Goal: Information Seeking & Learning: Find specific fact

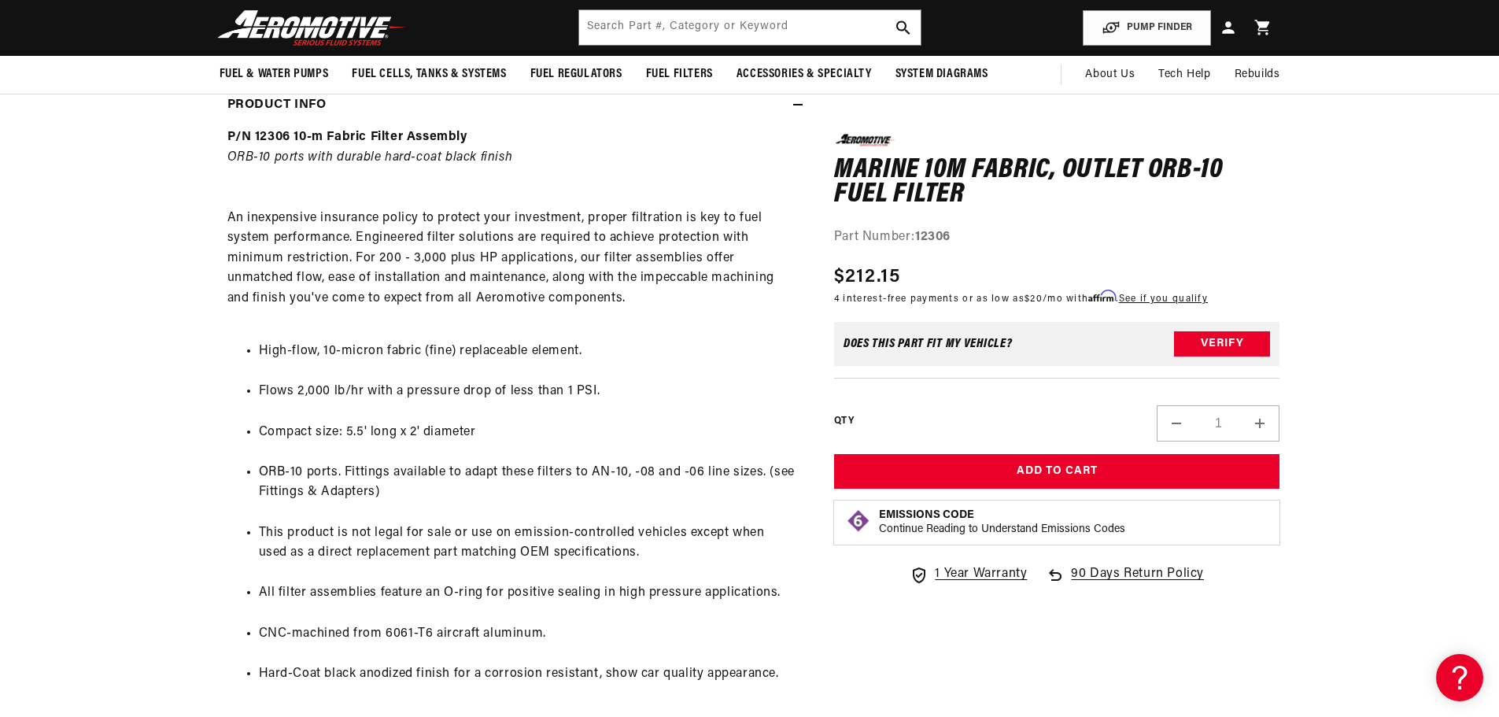
scroll to position [630, 0]
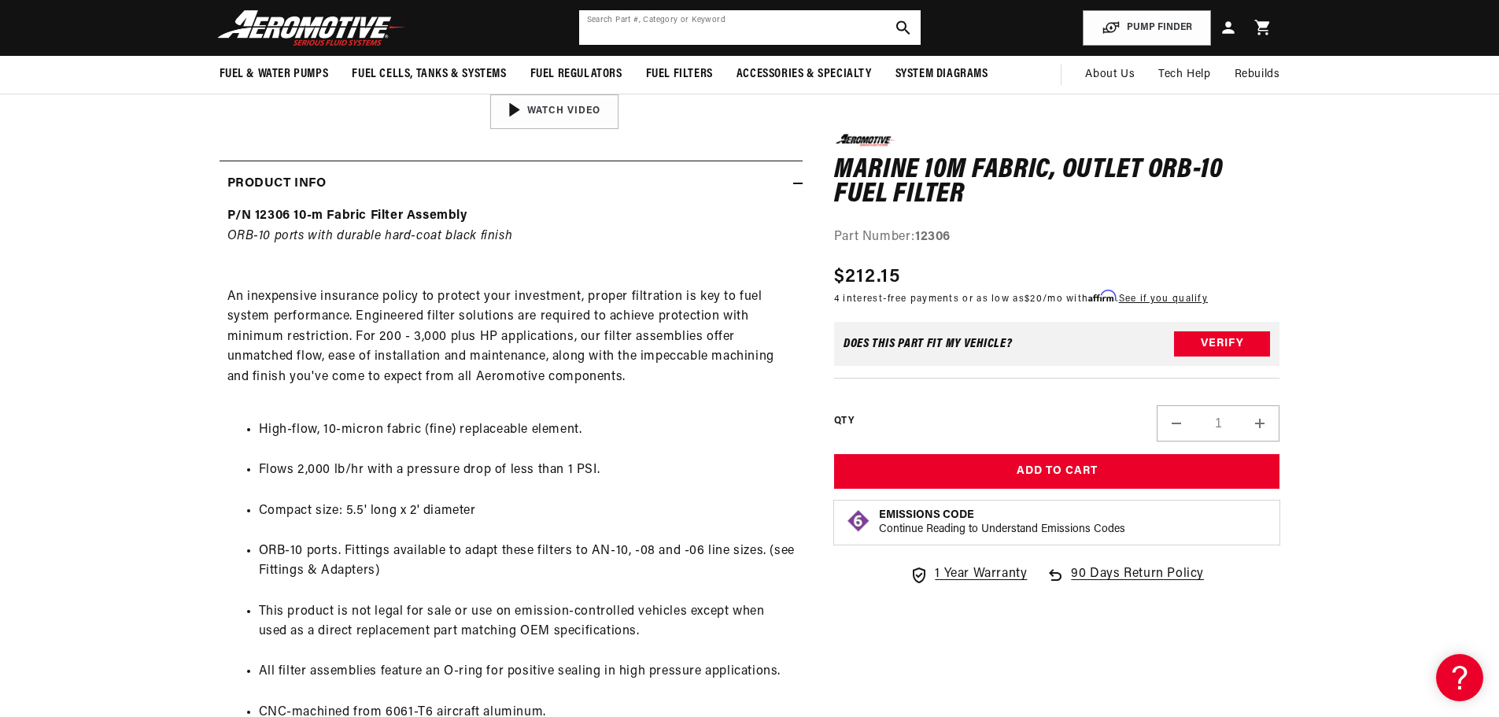
click at [713, 29] on input "text" at bounding box center [750, 27] width 342 height 35
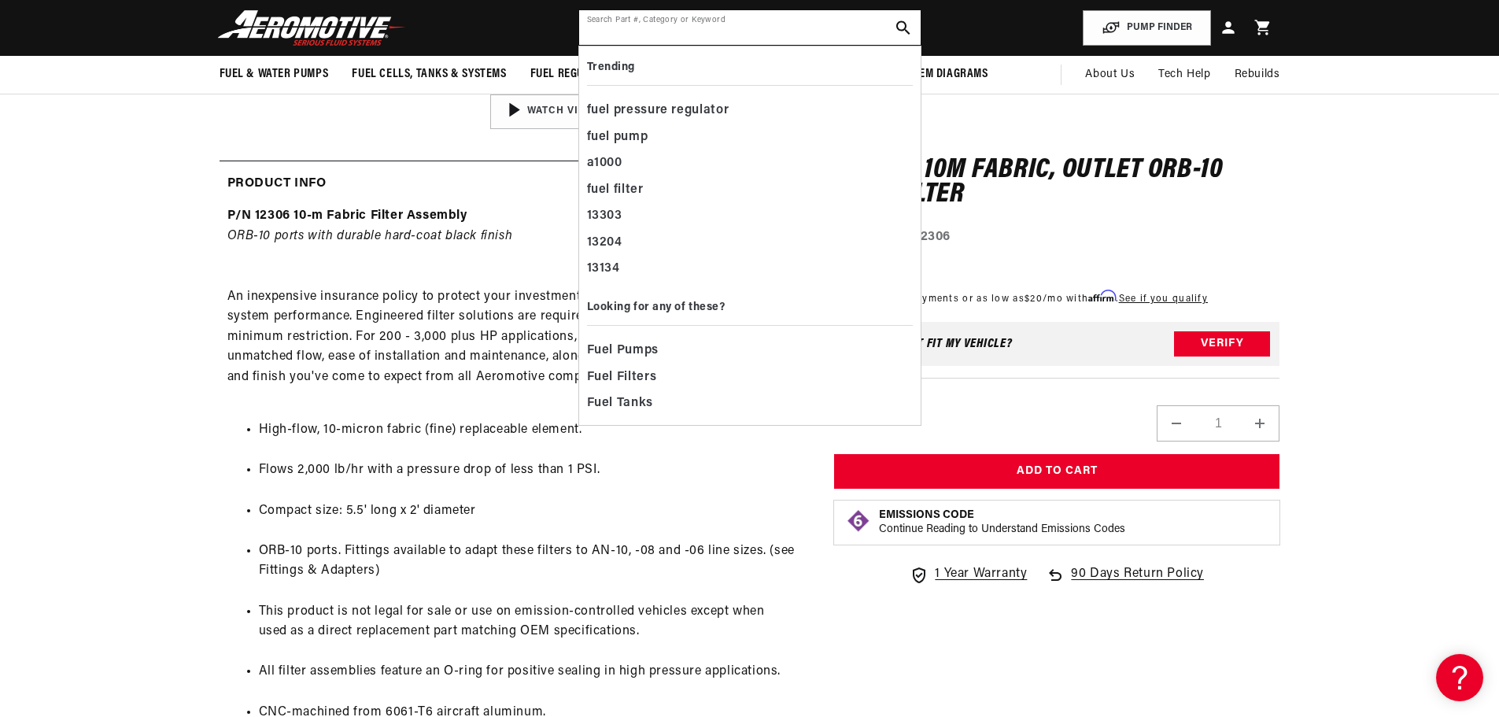
paste input "12360"
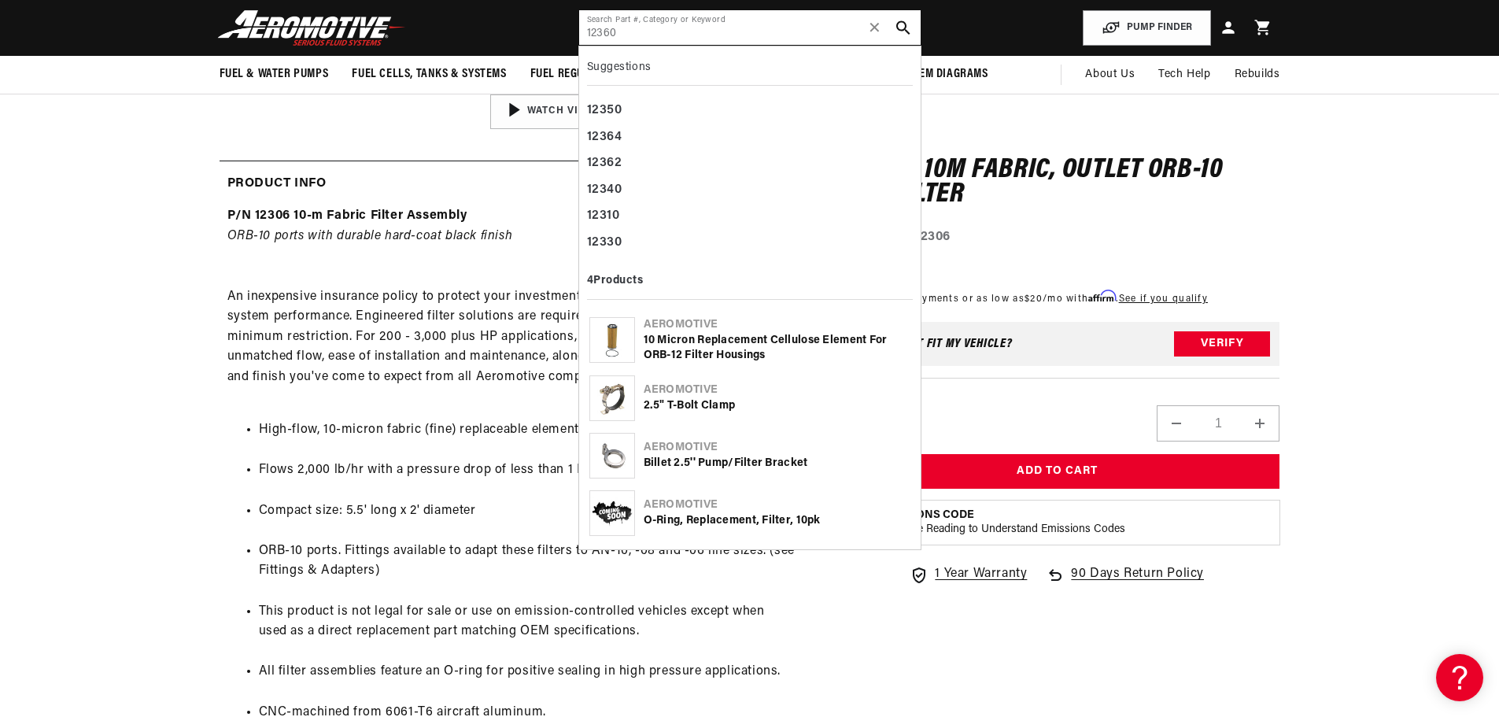
type input "12360"
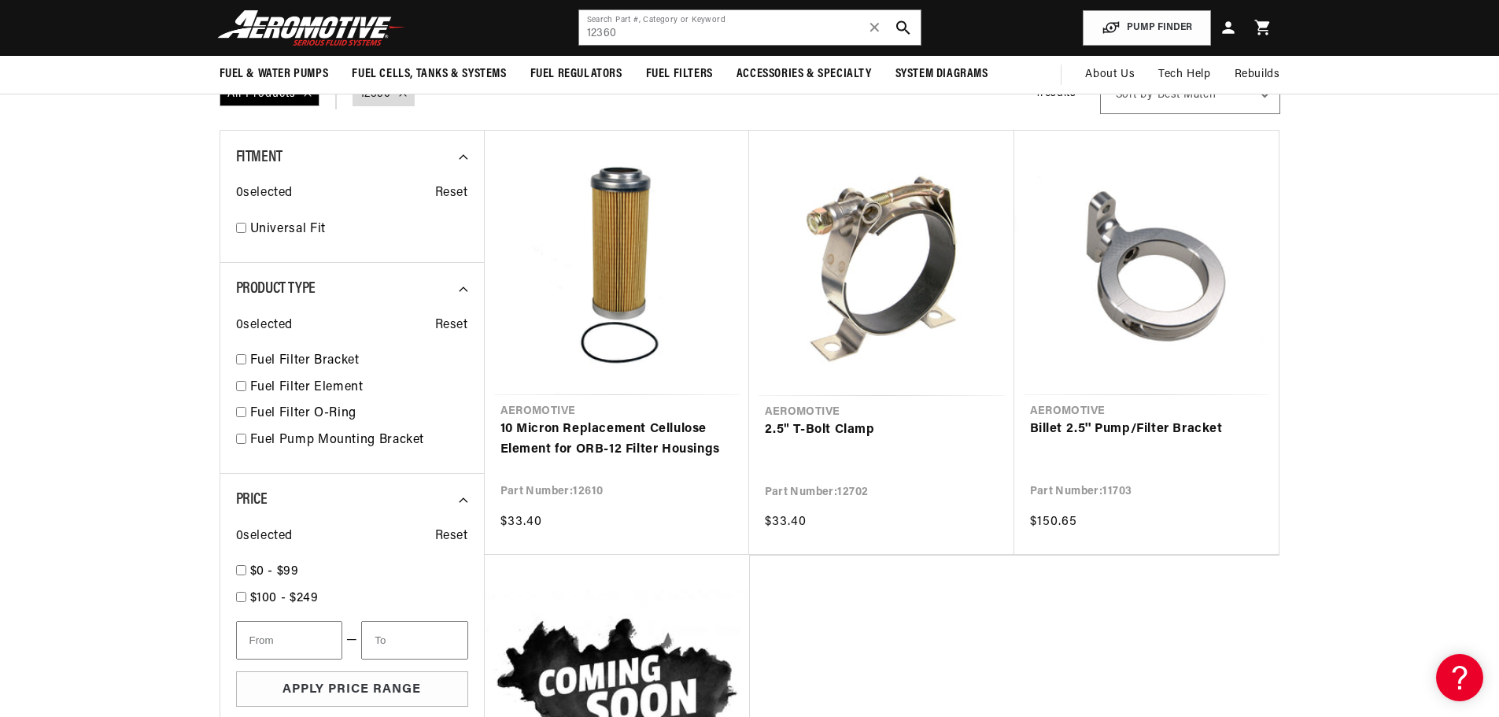
scroll to position [79, 0]
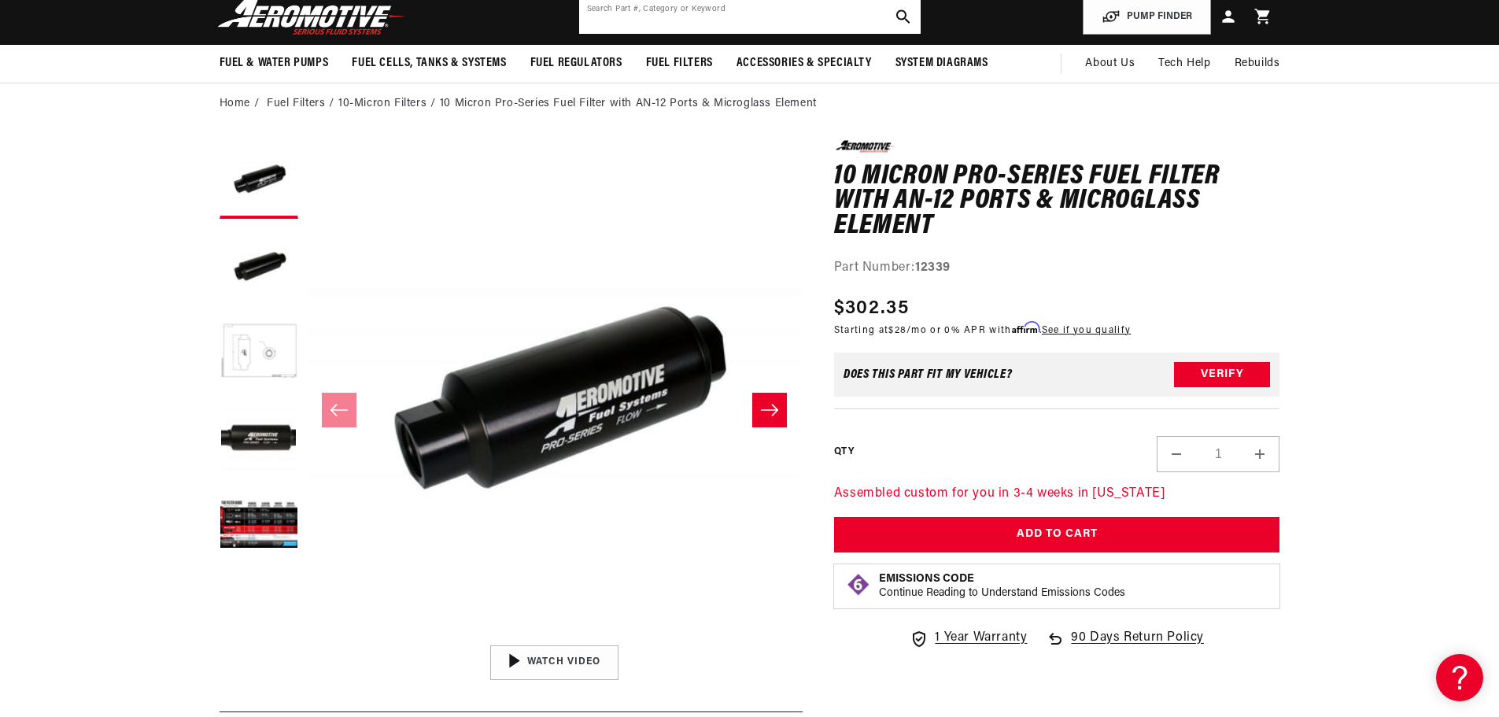
click at [757, 10] on input "text" at bounding box center [750, 16] width 342 height 35
paste input "12303"
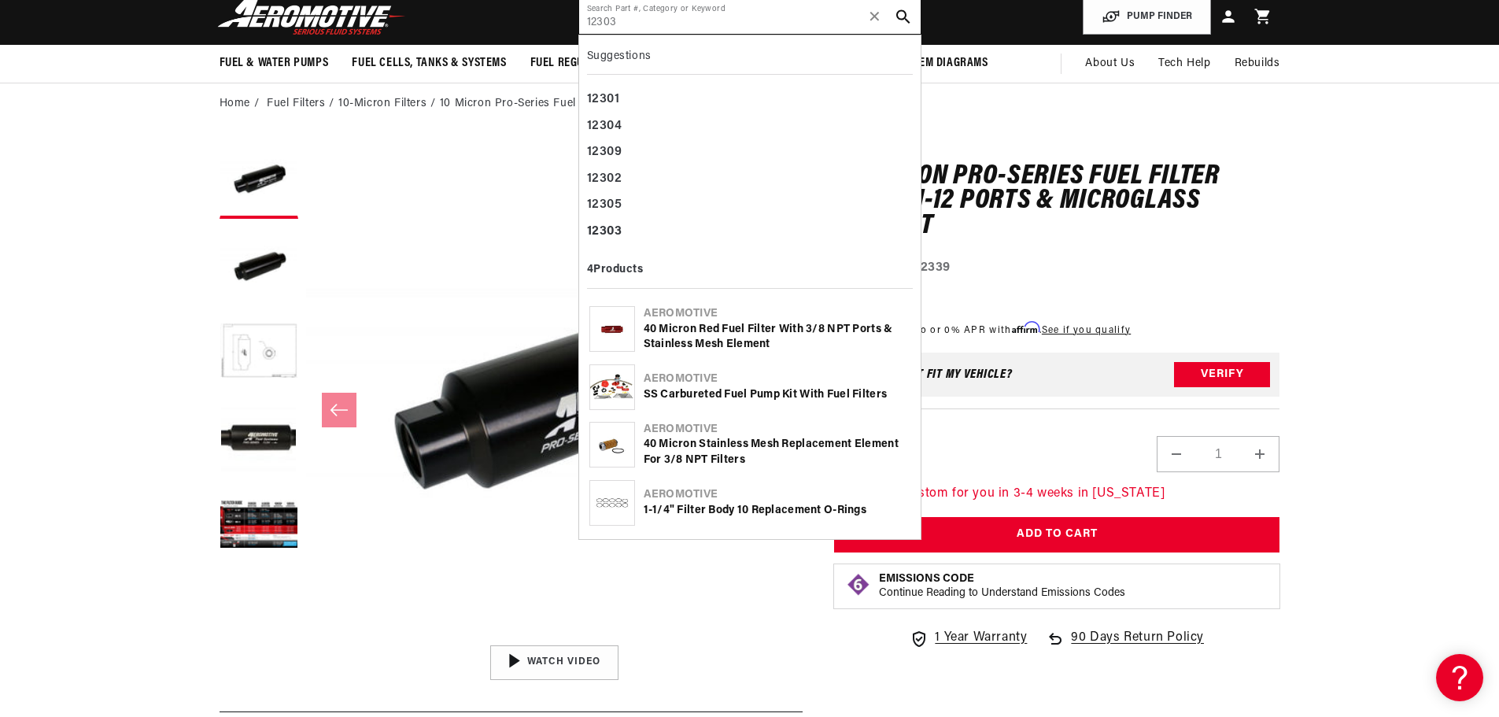
type input "12303"
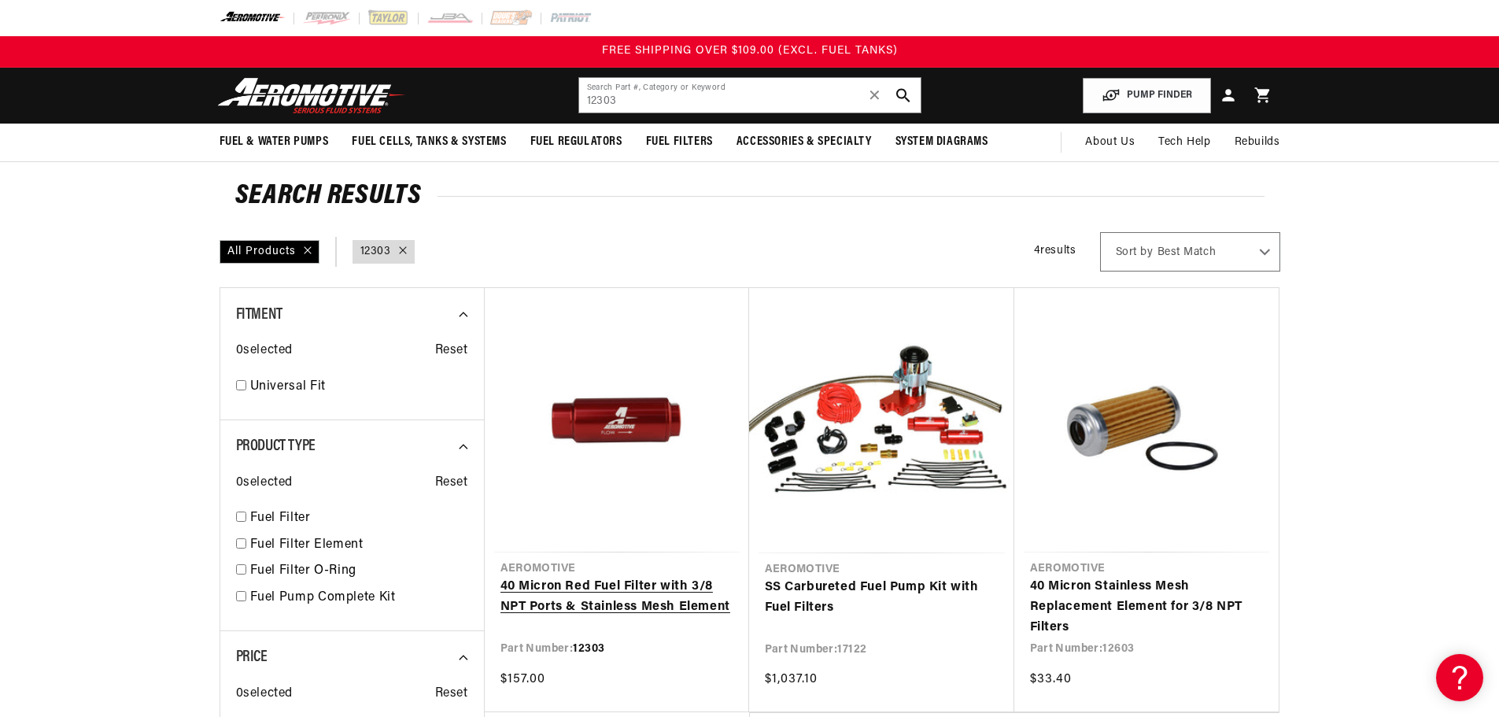
click at [640, 610] on link "40 Micron Red Fuel Filter with 3/8 NPT Ports & Stainless Mesh Element" at bounding box center [617, 597] width 233 height 40
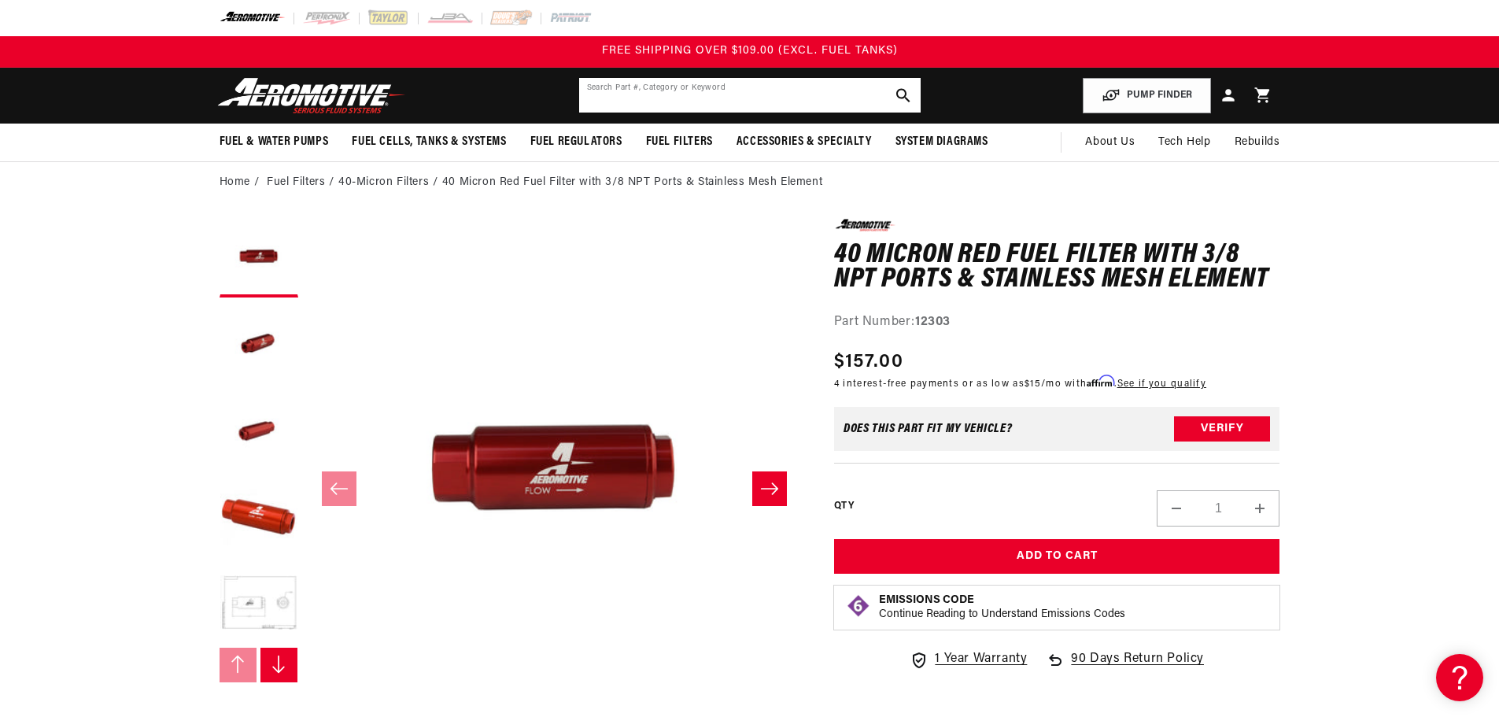
click at [717, 94] on input "text" at bounding box center [750, 95] width 342 height 35
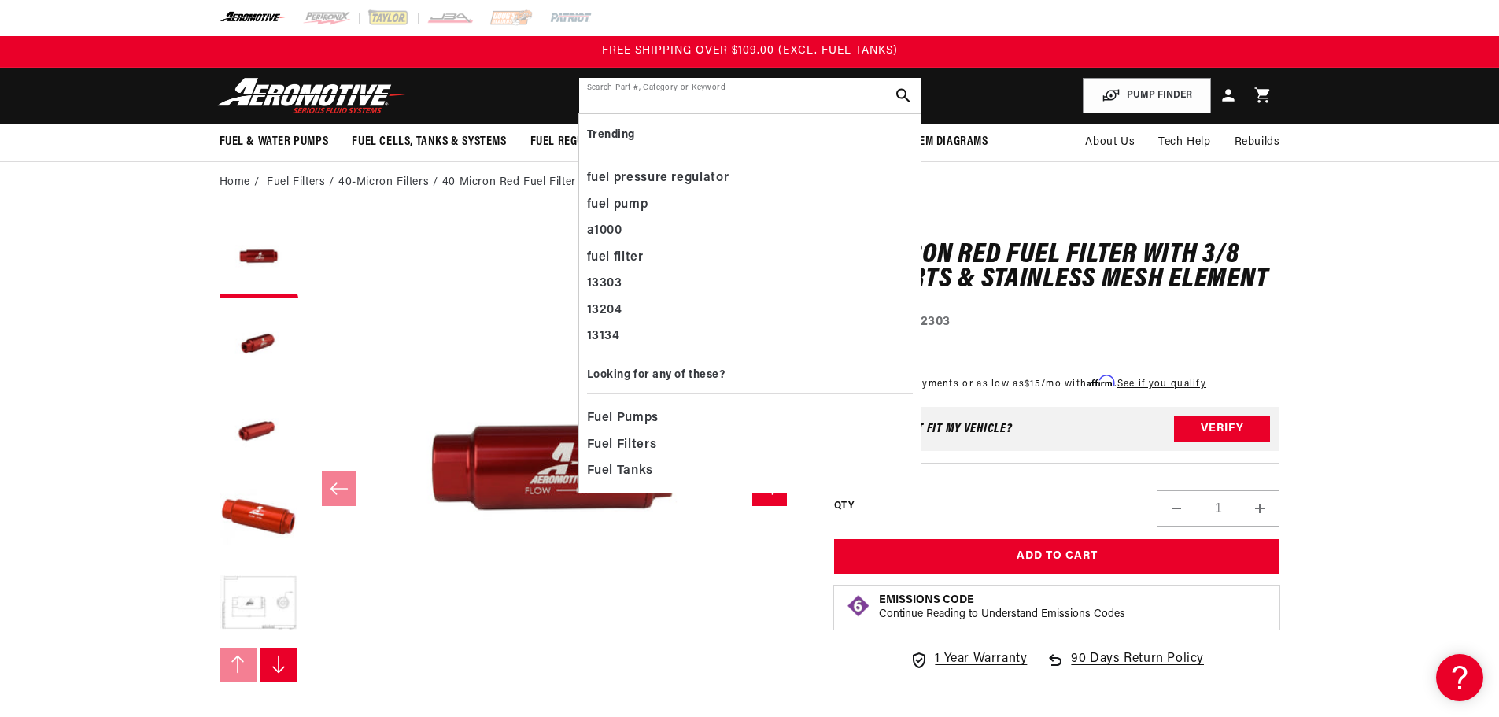
paste input "18003"
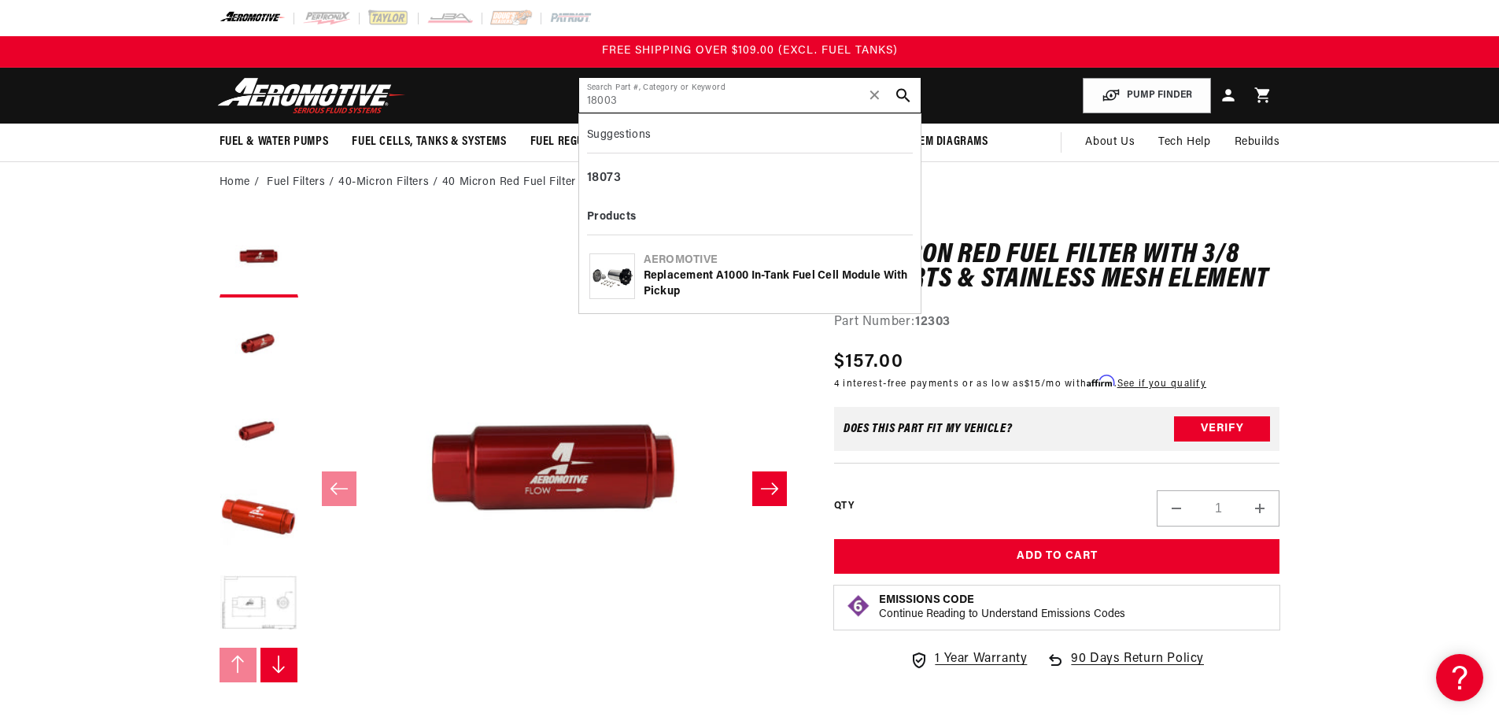
type input "18003"
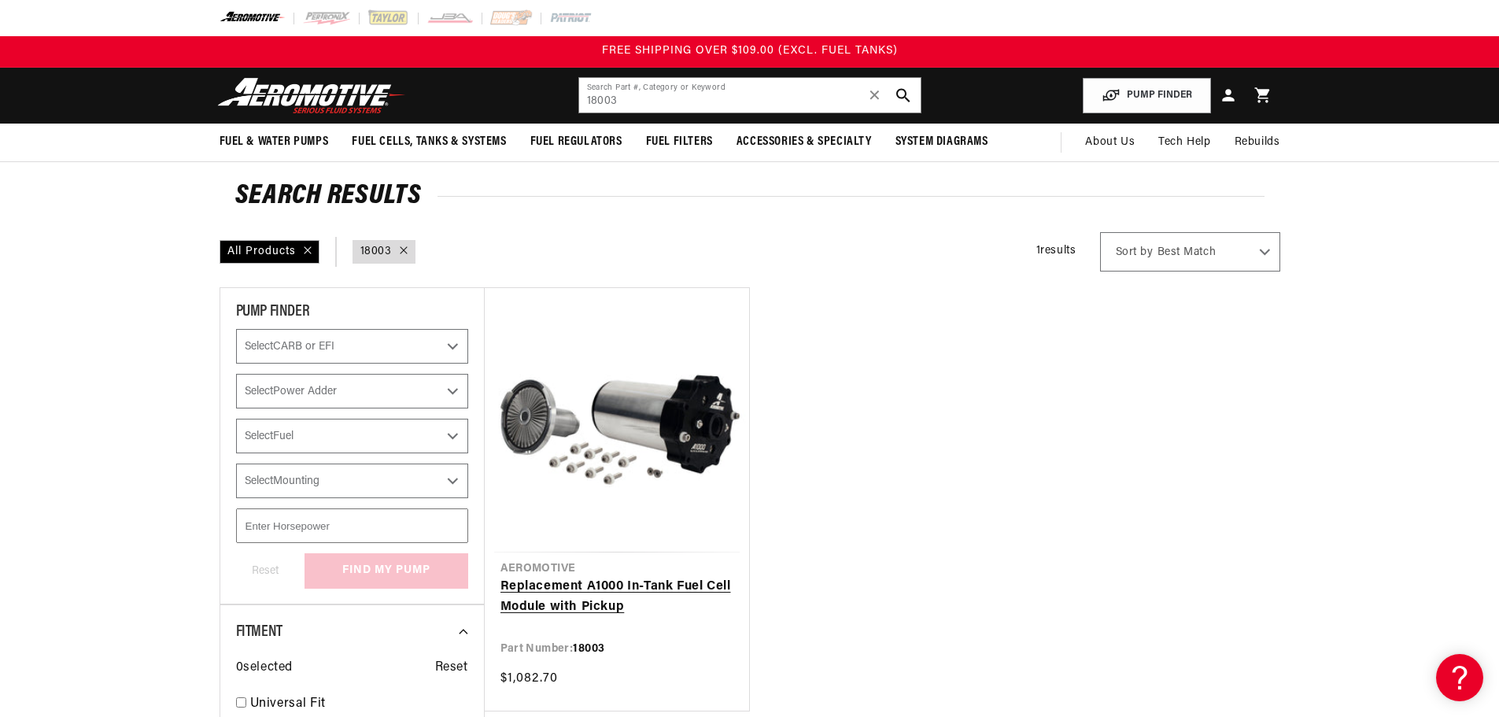
click at [597, 586] on link "Replacement A1000 In-Tank Fuel Cell Module with Pickup" at bounding box center [617, 597] width 233 height 40
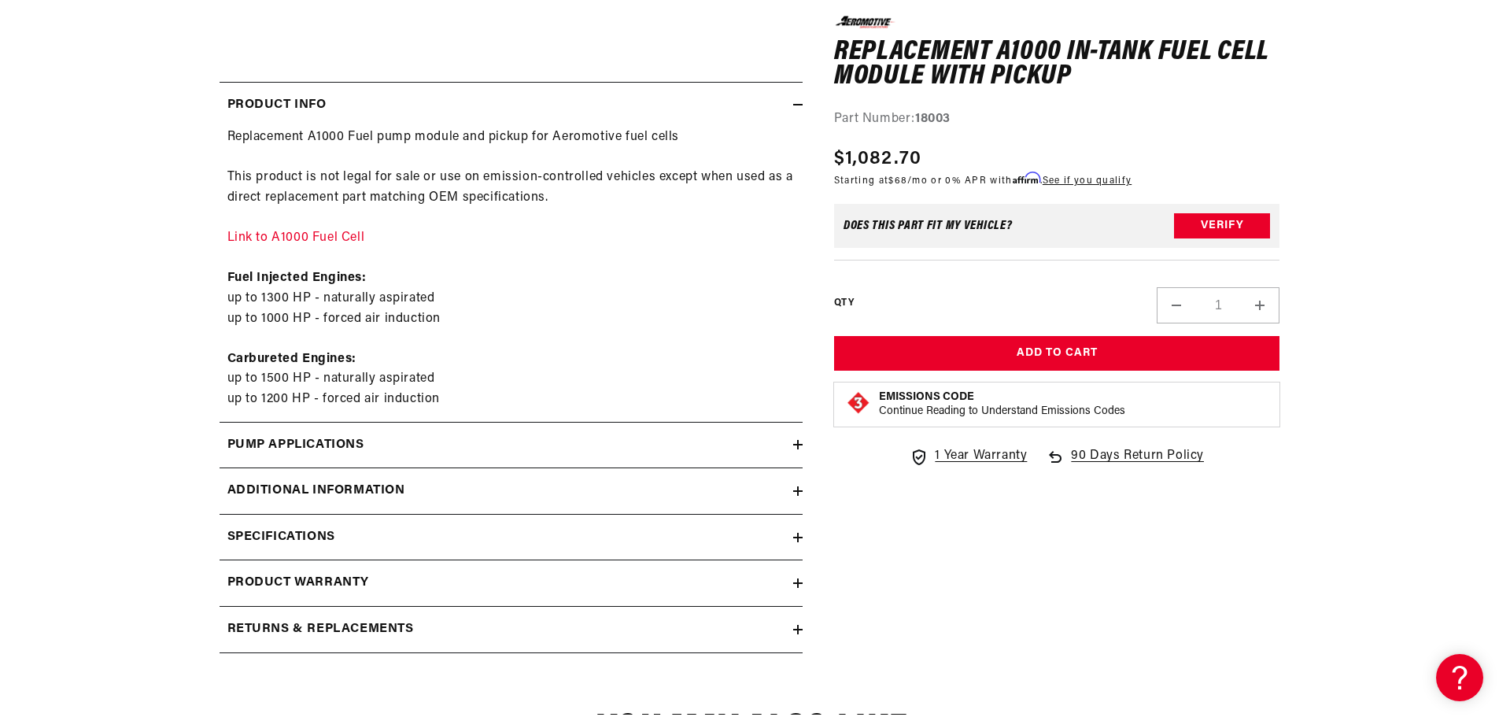
scroll to position [787, 0]
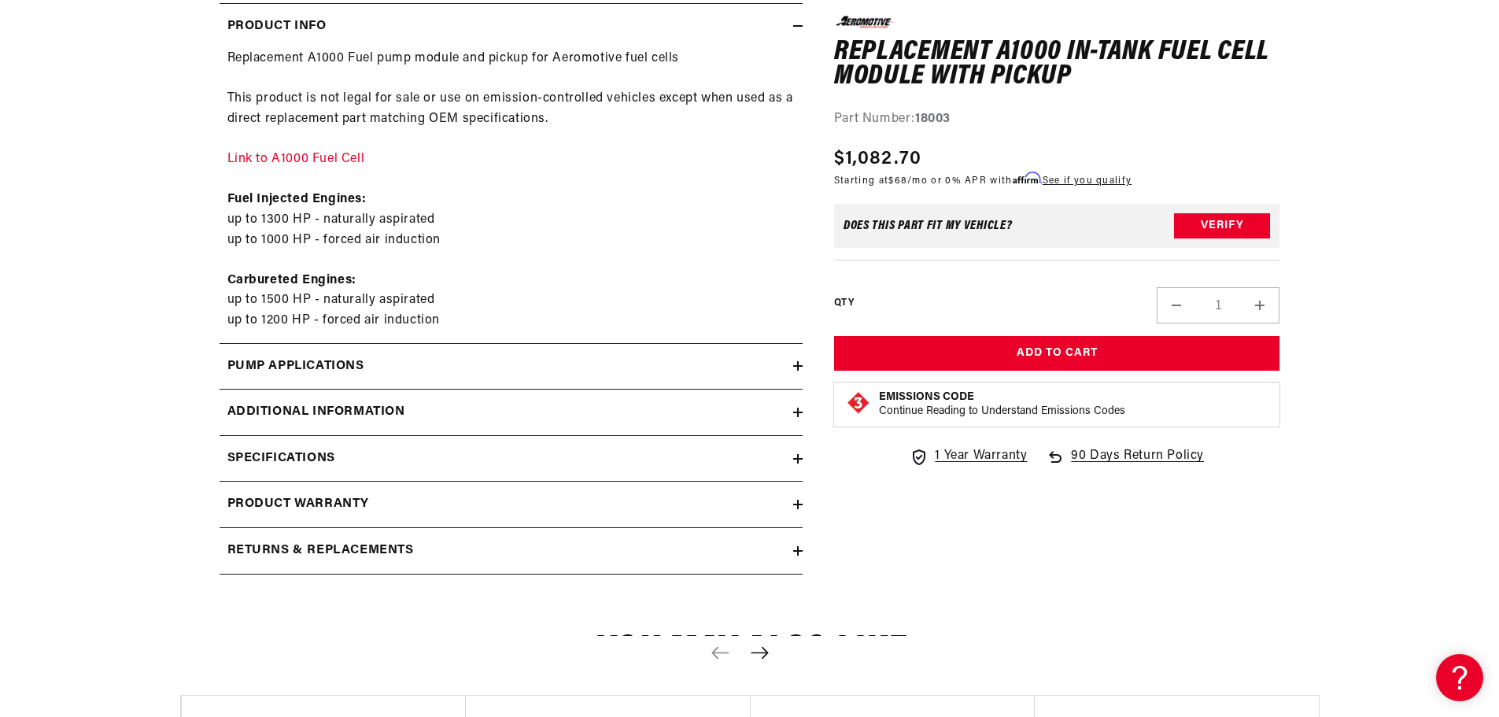
click at [461, 407] on div "Additional information" at bounding box center [507, 412] width 574 height 20
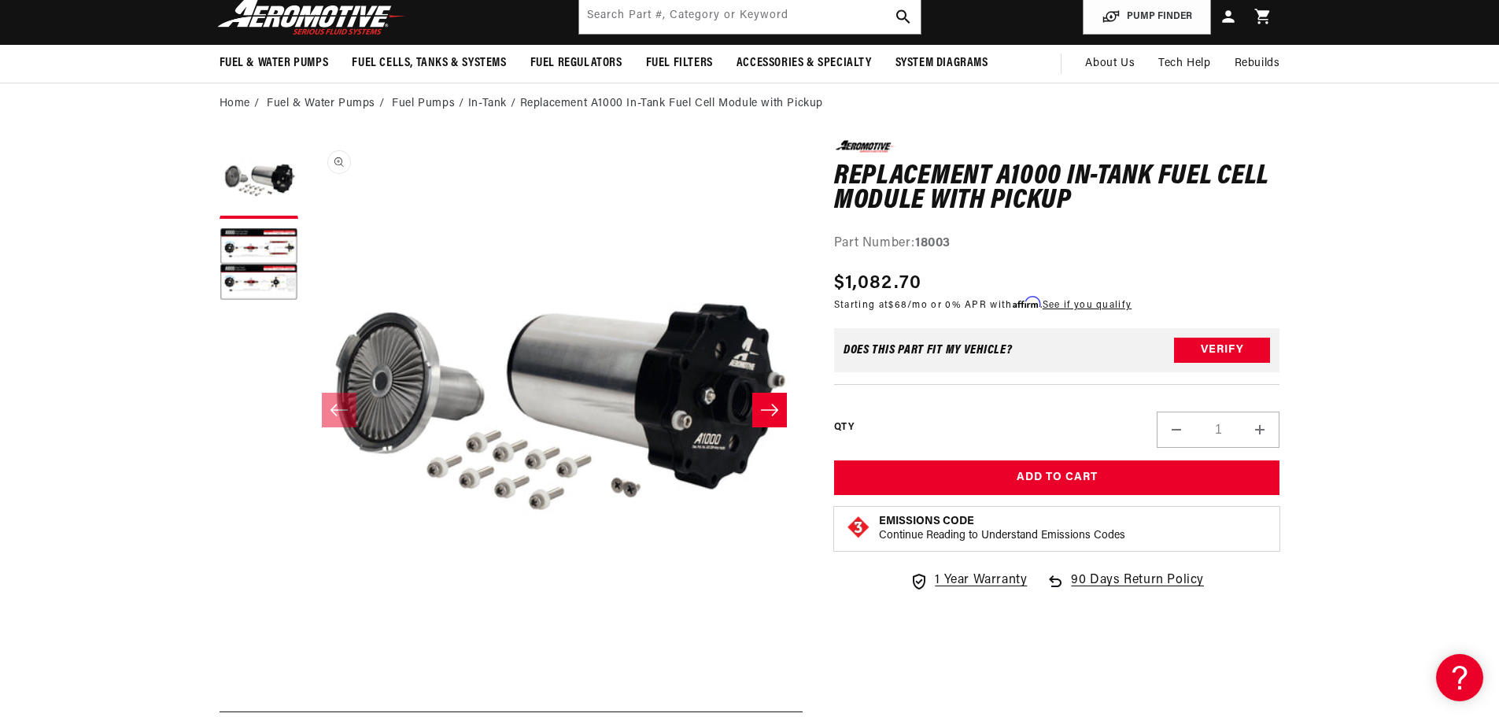
scroll to position [0, 0]
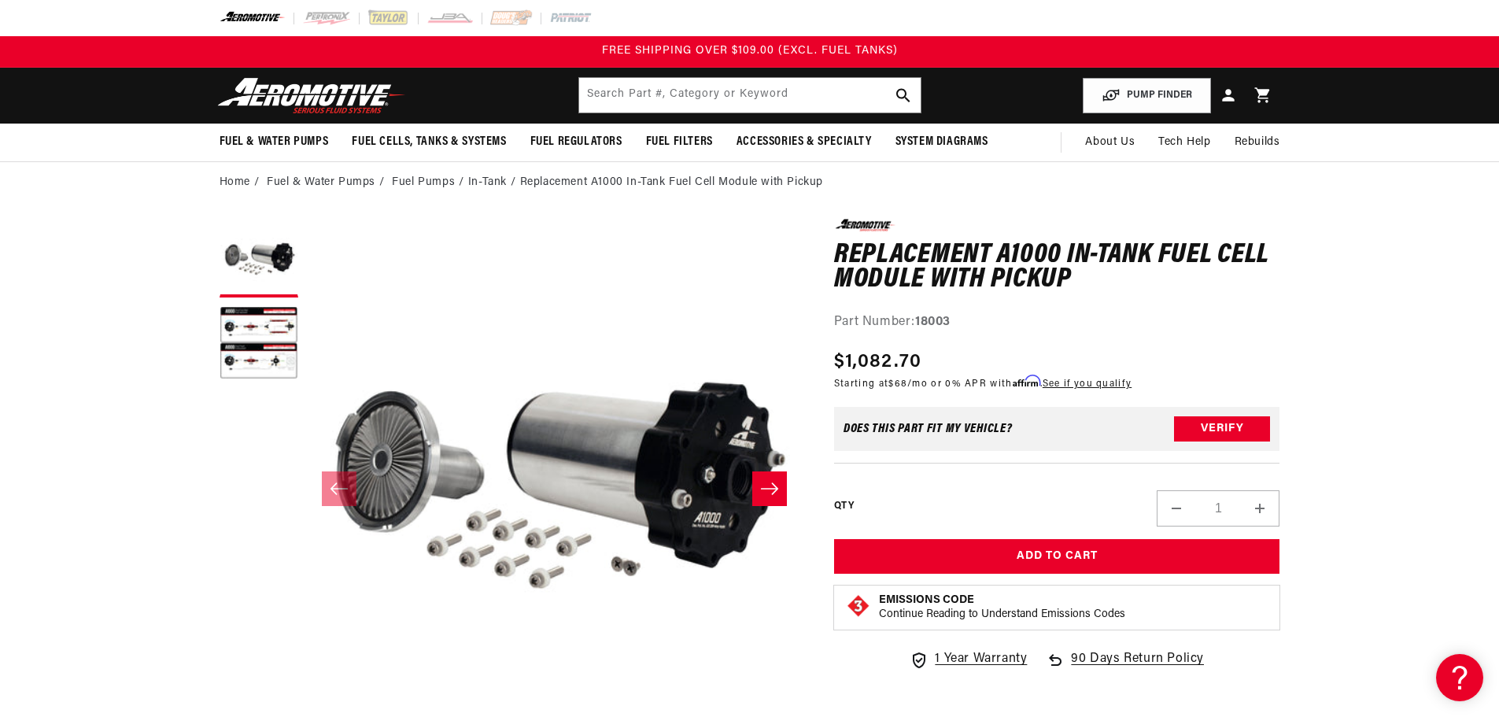
click at [771, 482] on icon "Slide right" at bounding box center [769, 489] width 19 height 16
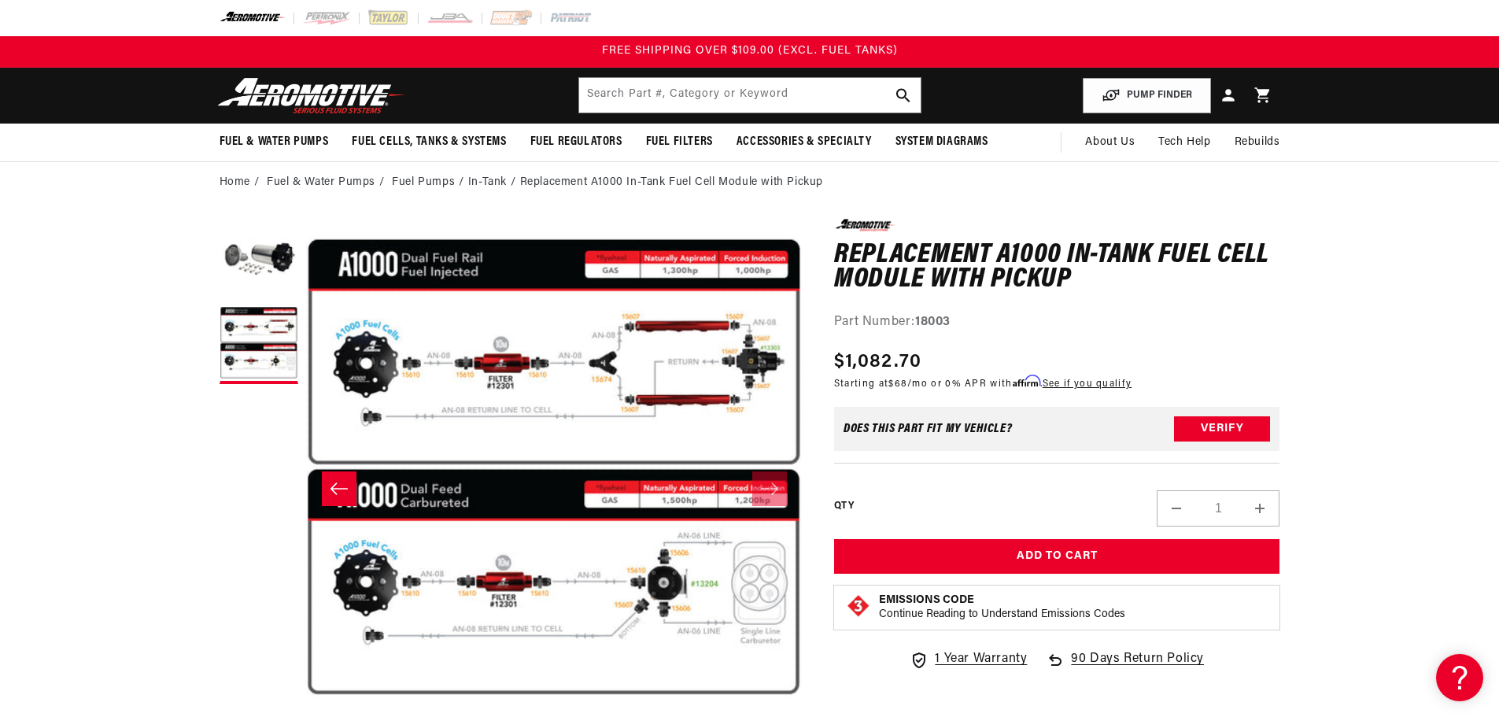
click at [330, 492] on icon "Slide left" at bounding box center [339, 489] width 19 height 16
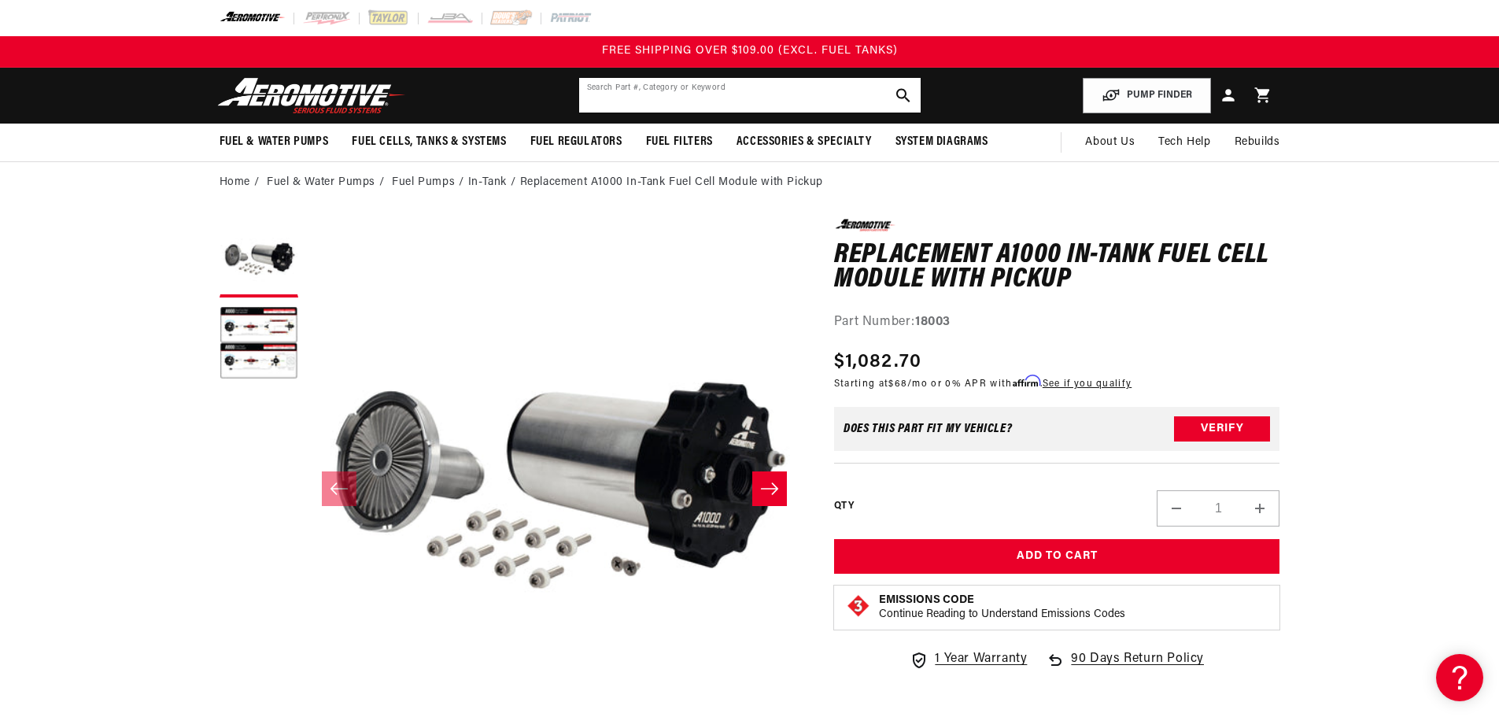
click at [789, 102] on input "text" at bounding box center [750, 95] width 342 height 35
paste input "18004"
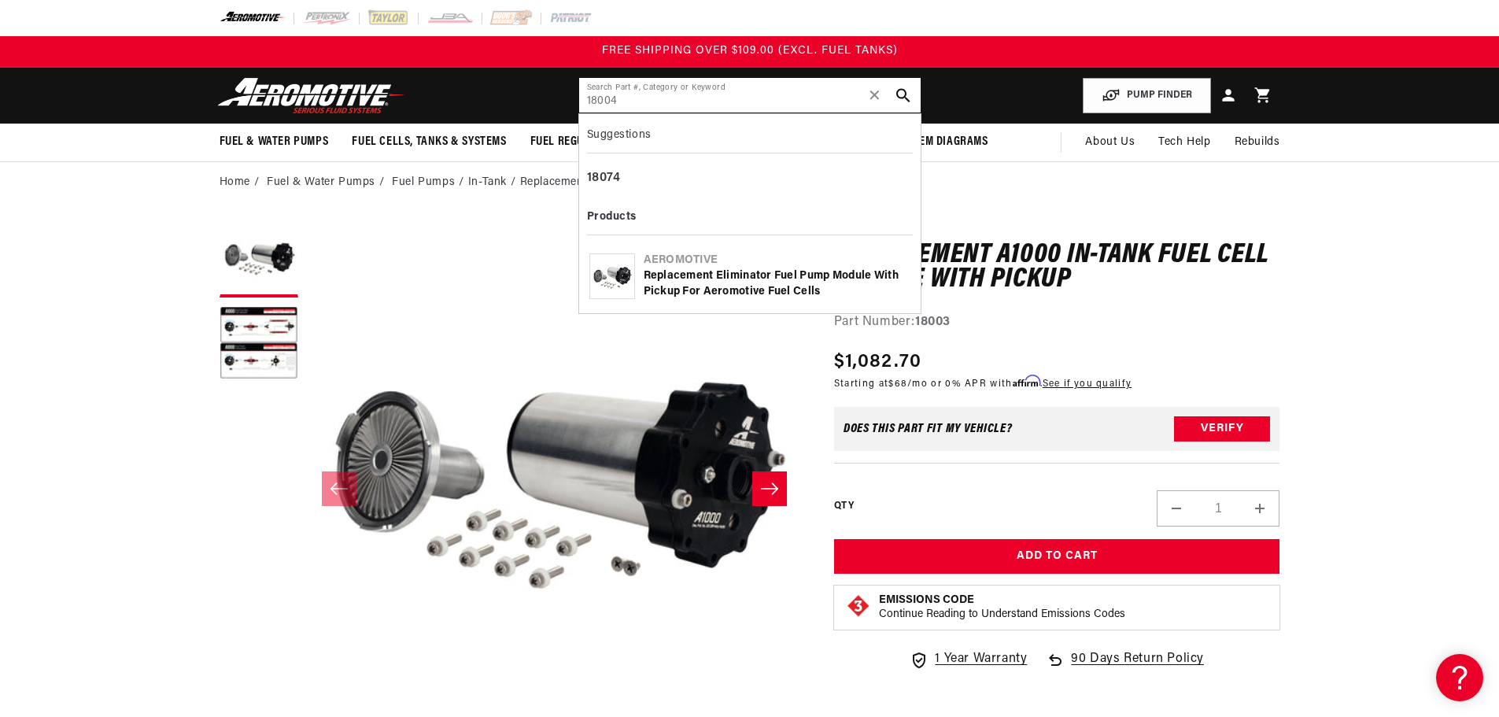
type input "18004"
click at [793, 275] on div "Replacement Eliminator Fuel Pump Module with Pickup for Aeromotive Fuel Cells" at bounding box center [777, 283] width 267 height 31
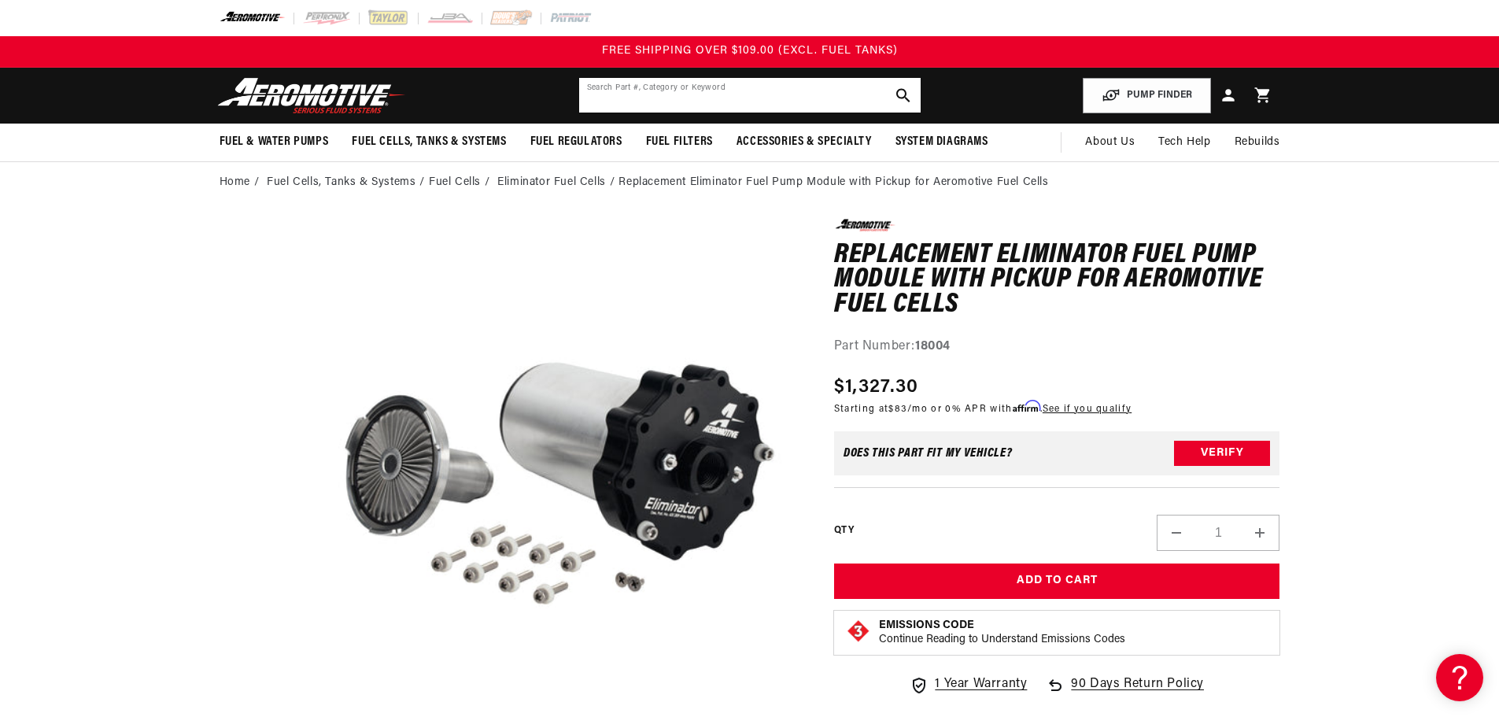
click at [812, 83] on input "text" at bounding box center [750, 95] width 342 height 35
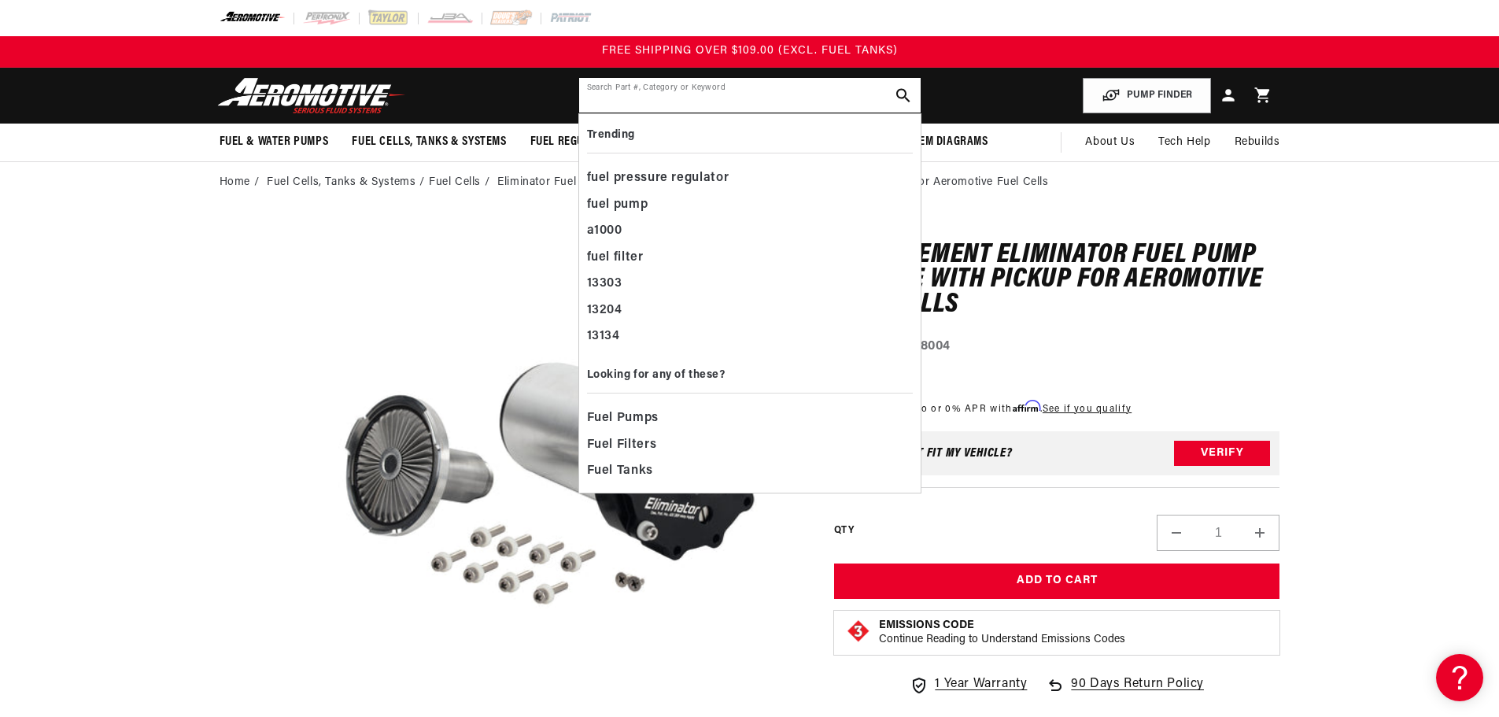
paste input "18005"
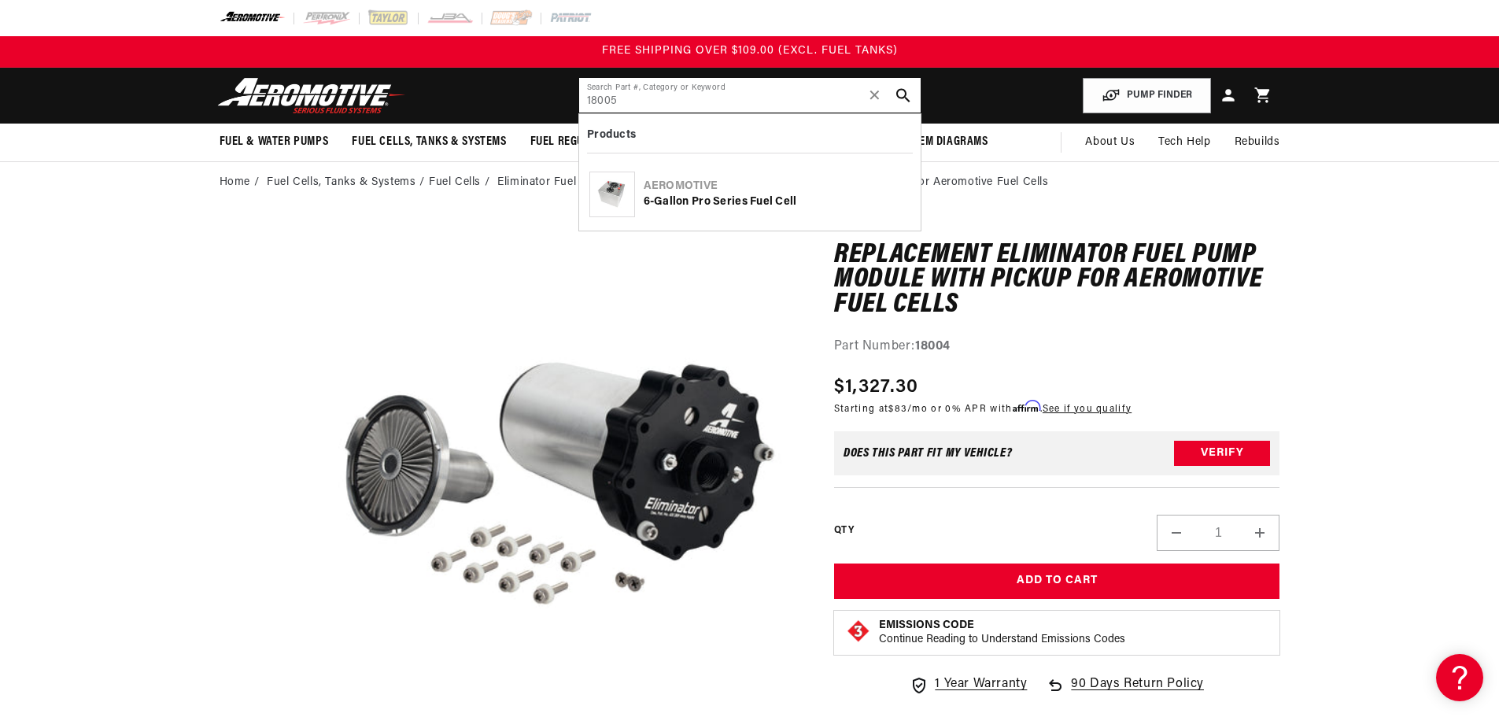
type input "18005"
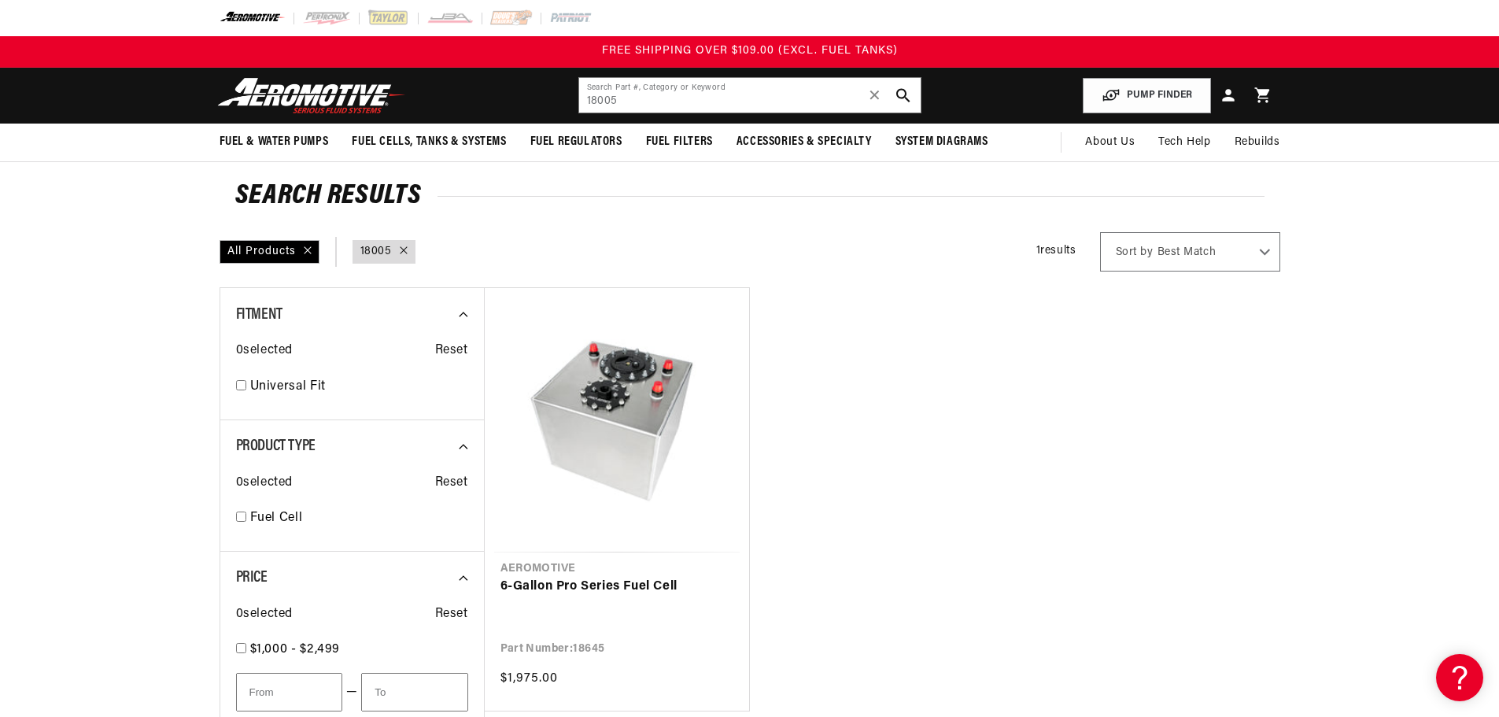
scroll to position [79, 0]
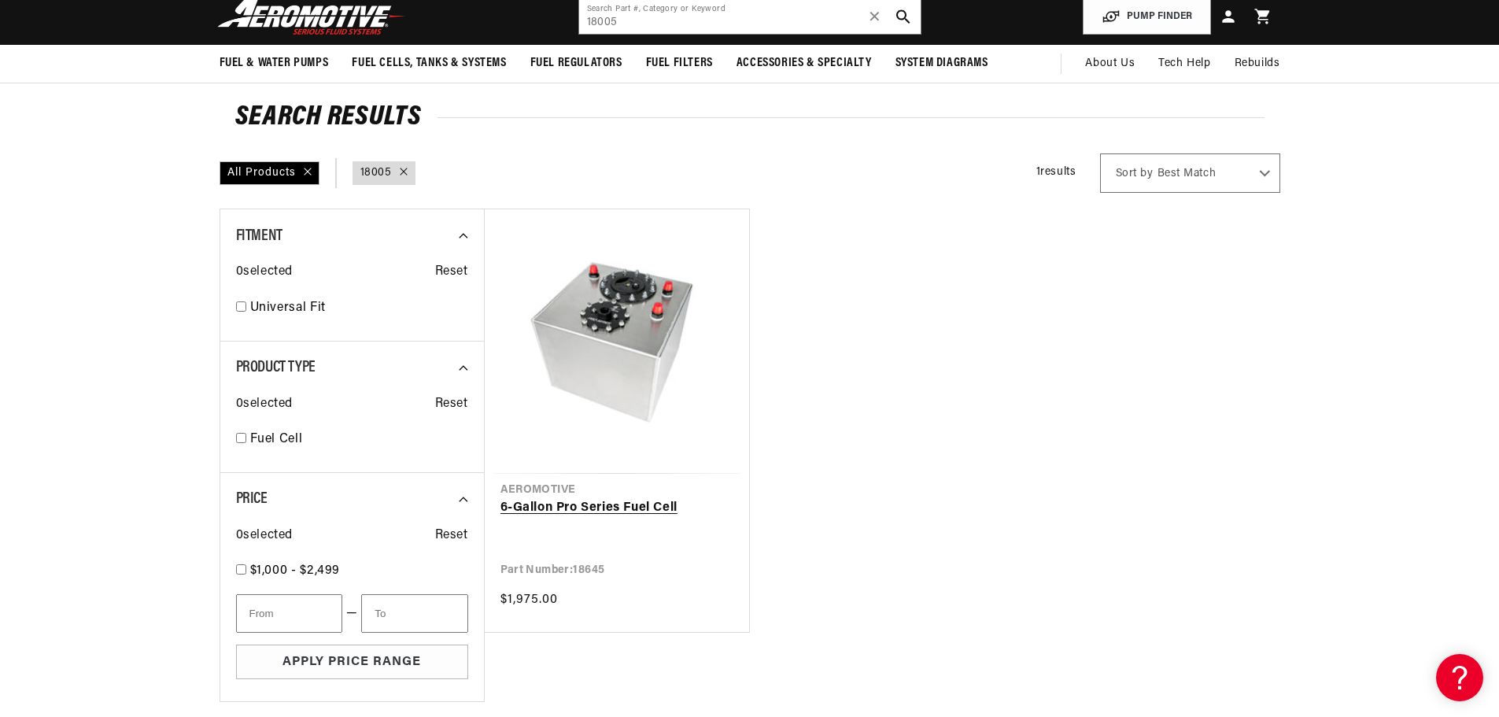
click at [661, 498] on link "6-Gallon Pro Series Fuel Cell" at bounding box center [617, 508] width 233 height 20
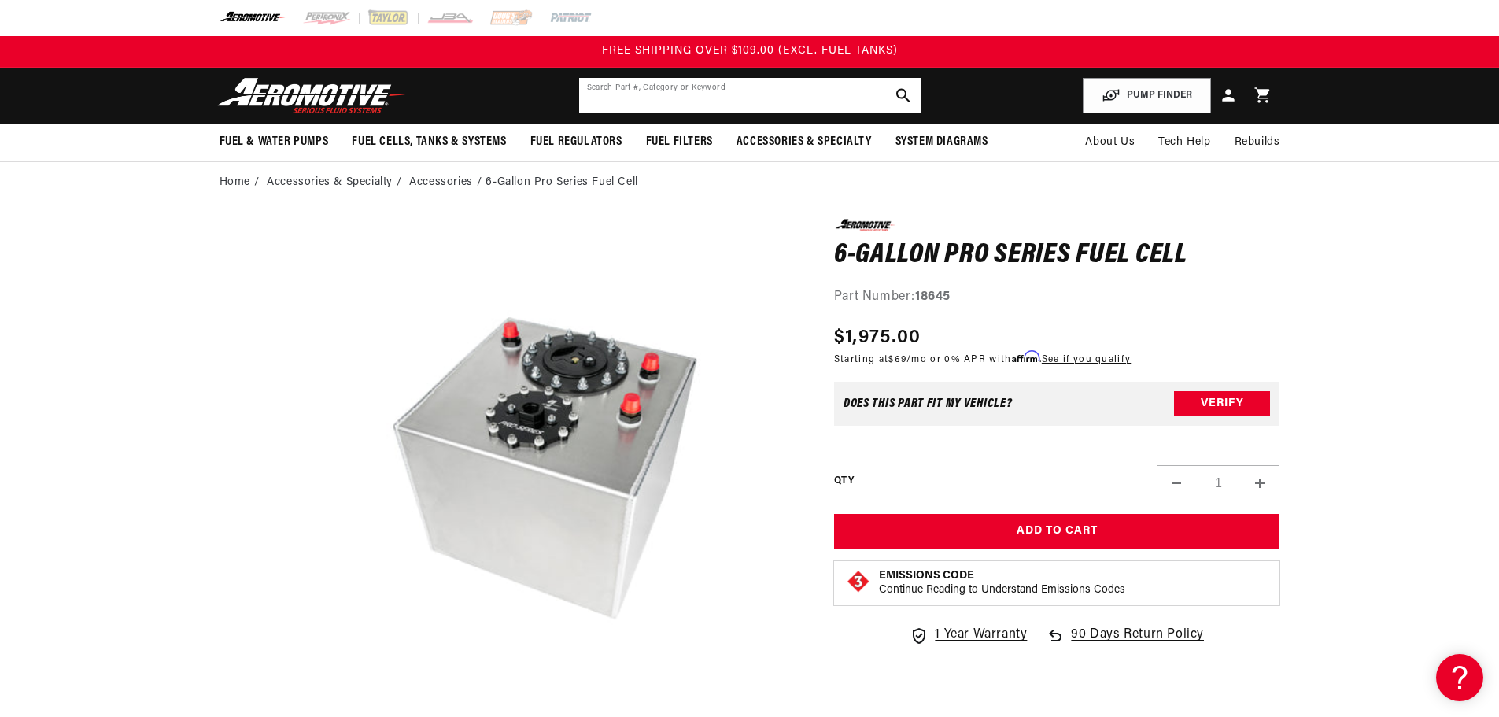
click at [697, 89] on input "text" at bounding box center [750, 95] width 342 height 35
paste input "18005"
type input "18005"
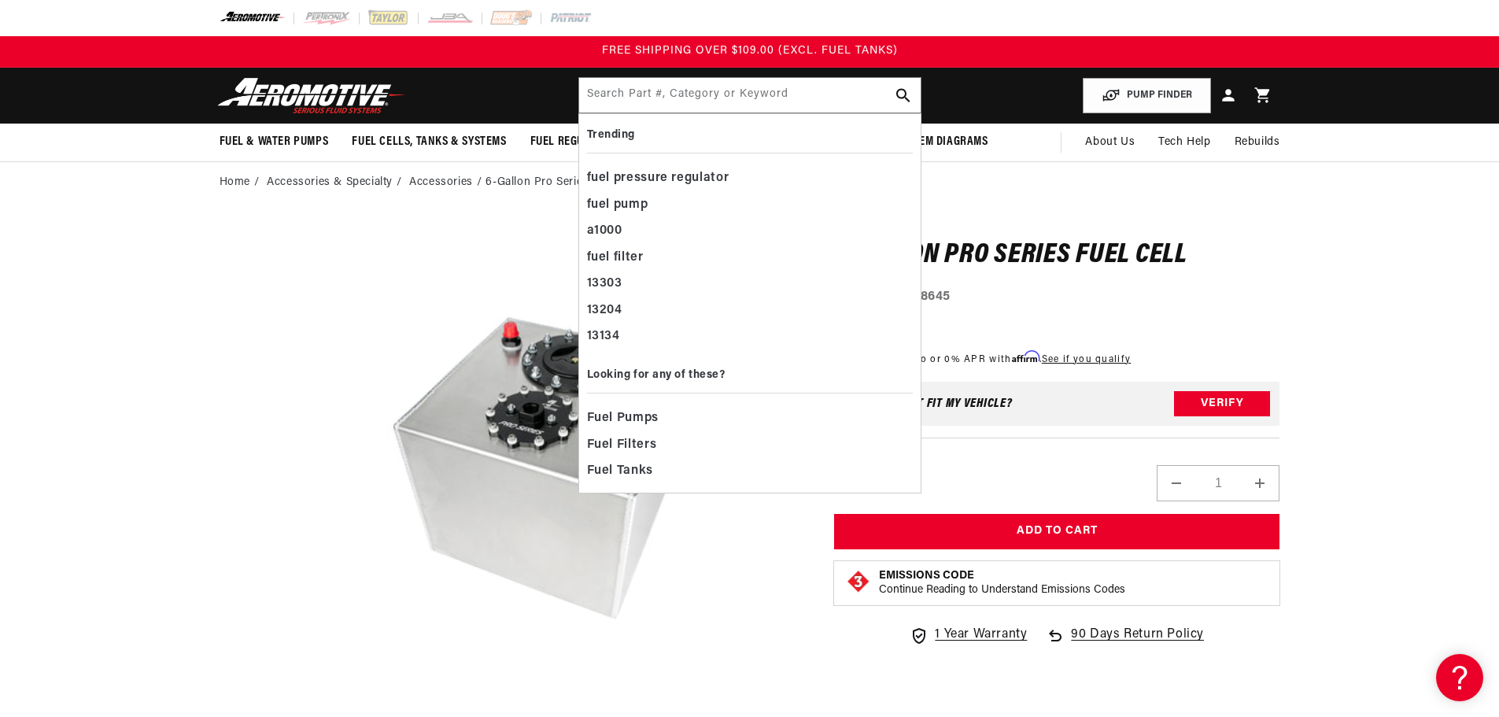
click at [712, 99] on input "text" at bounding box center [750, 95] width 342 height 35
click at [661, 97] on input "text" at bounding box center [750, 95] width 342 height 35
paste input "18009"
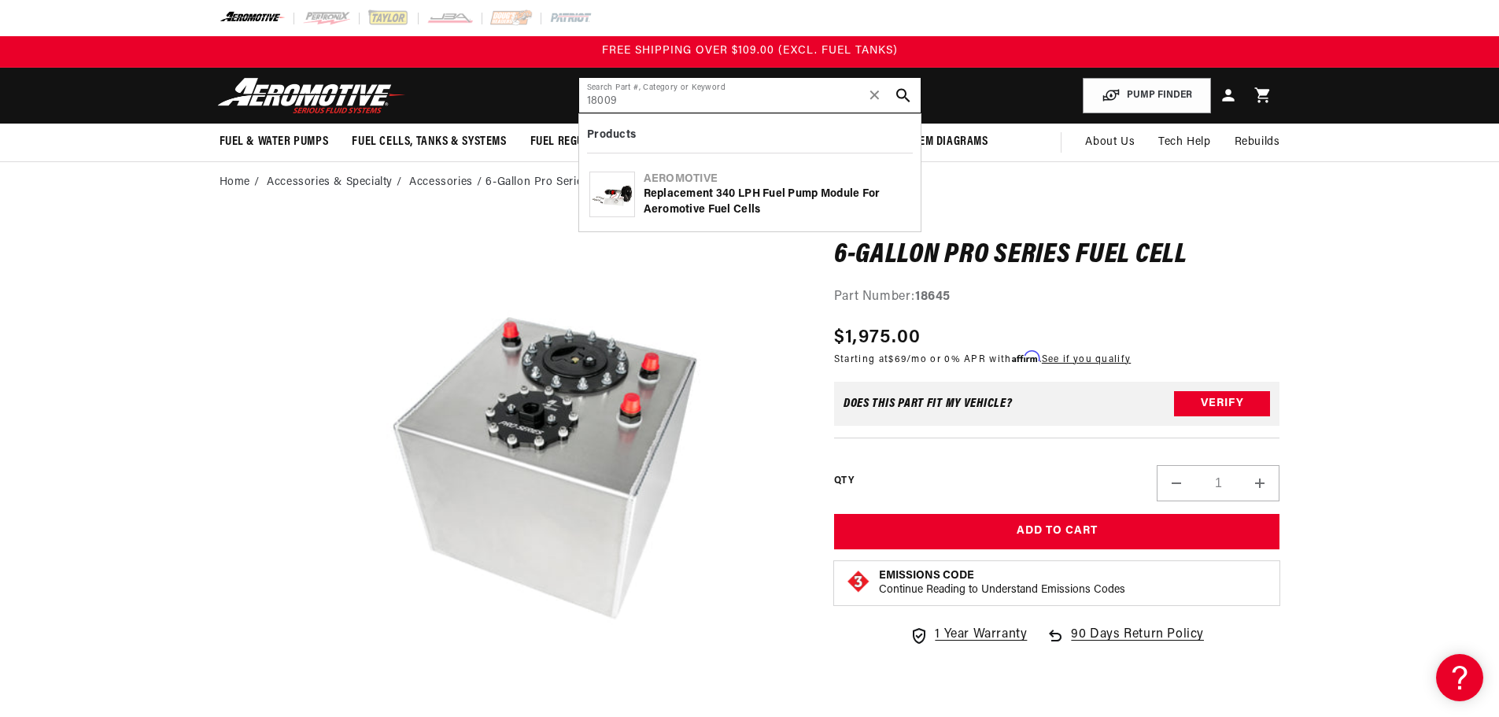
type input "18009"
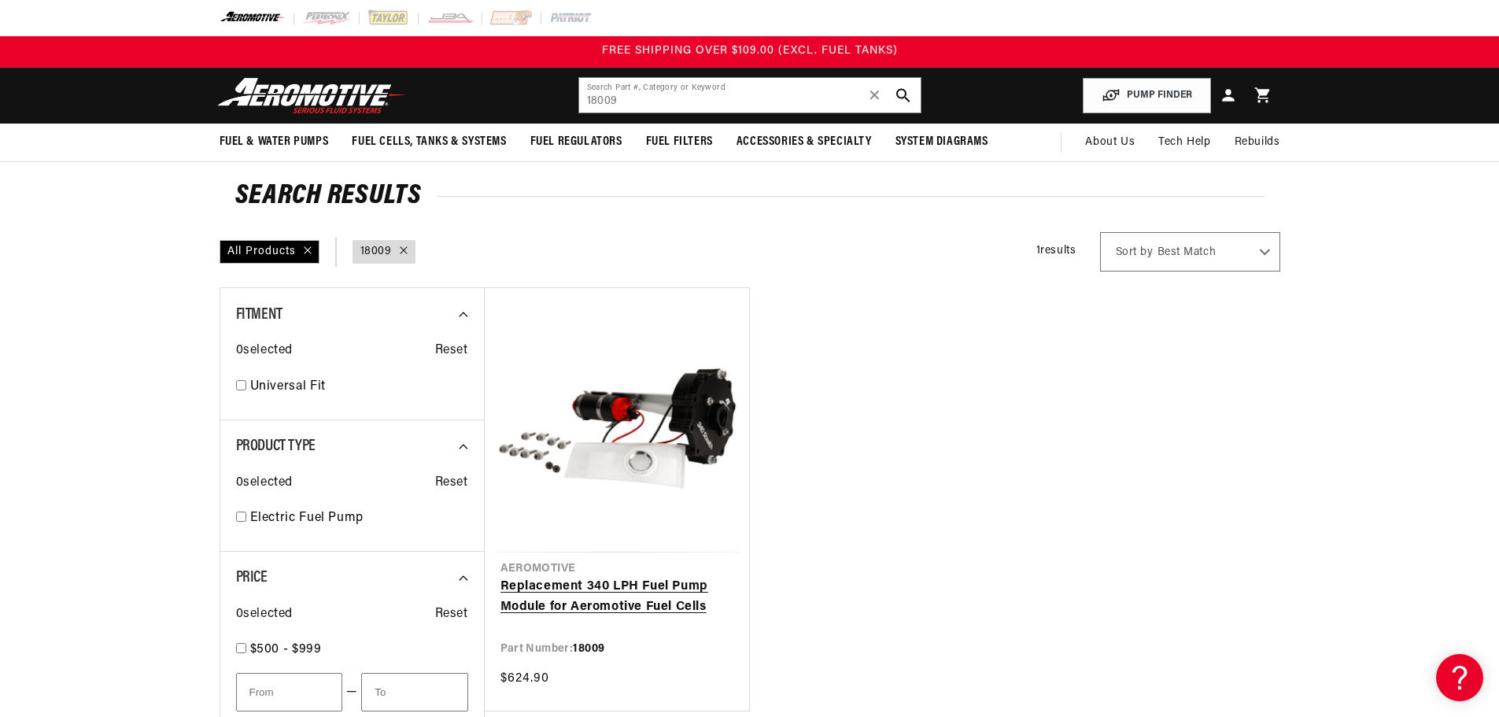
click at [640, 582] on link "Replacement 340 LPH Fuel Pump Module for Aeromotive Fuel Cells" at bounding box center [617, 597] width 233 height 40
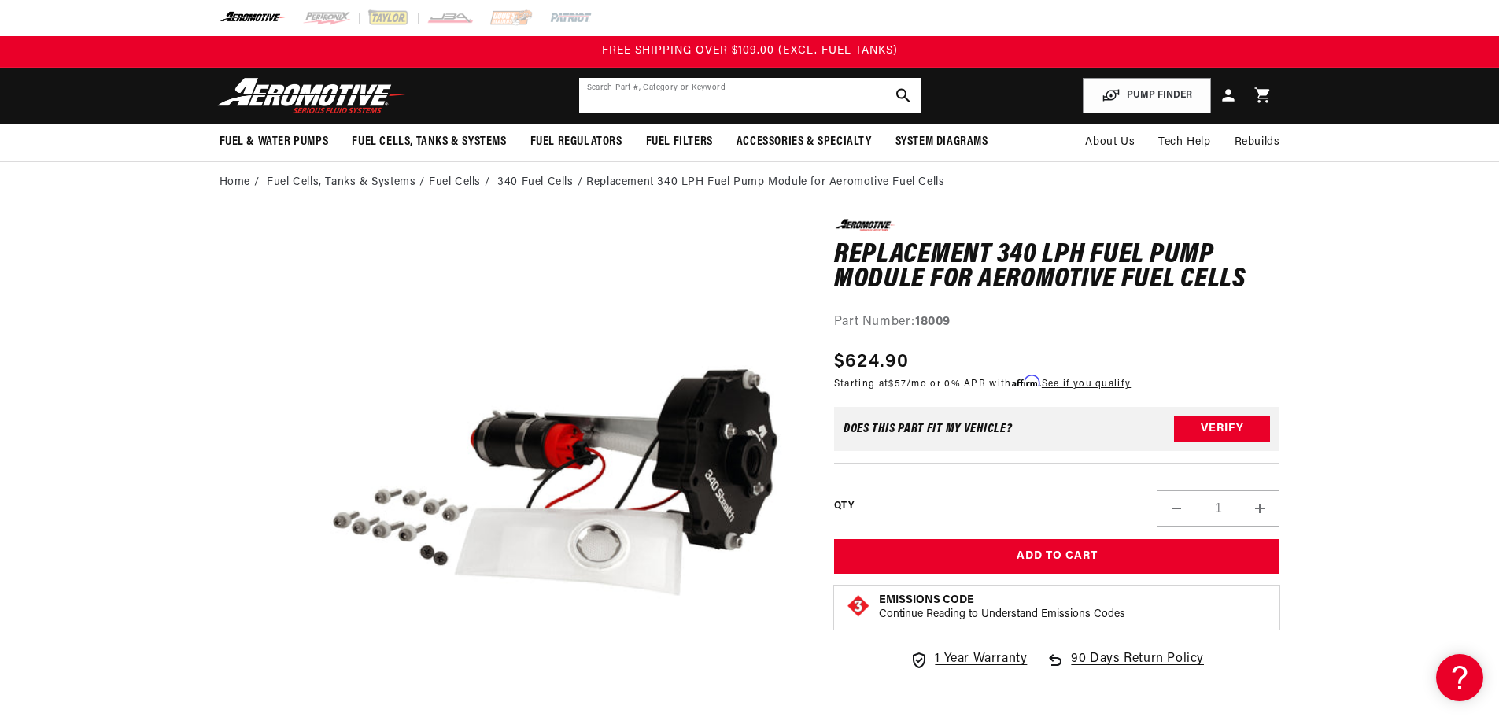
click at [760, 90] on input "text" at bounding box center [750, 95] width 342 height 35
paste input "18010"
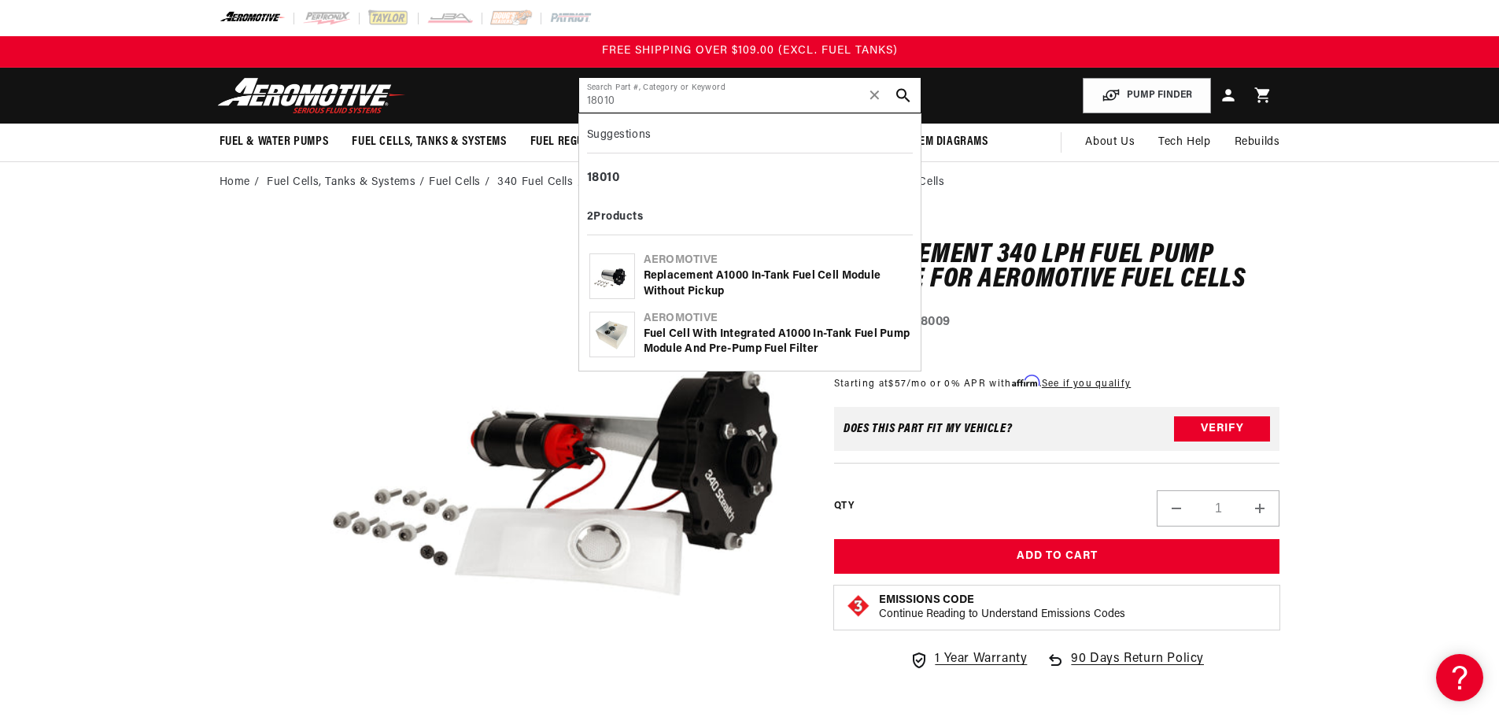
type input "18010"
click at [842, 273] on div "Replacement A1000 In-Tank Fuel Cell Module without Pickup" at bounding box center [777, 283] width 267 height 31
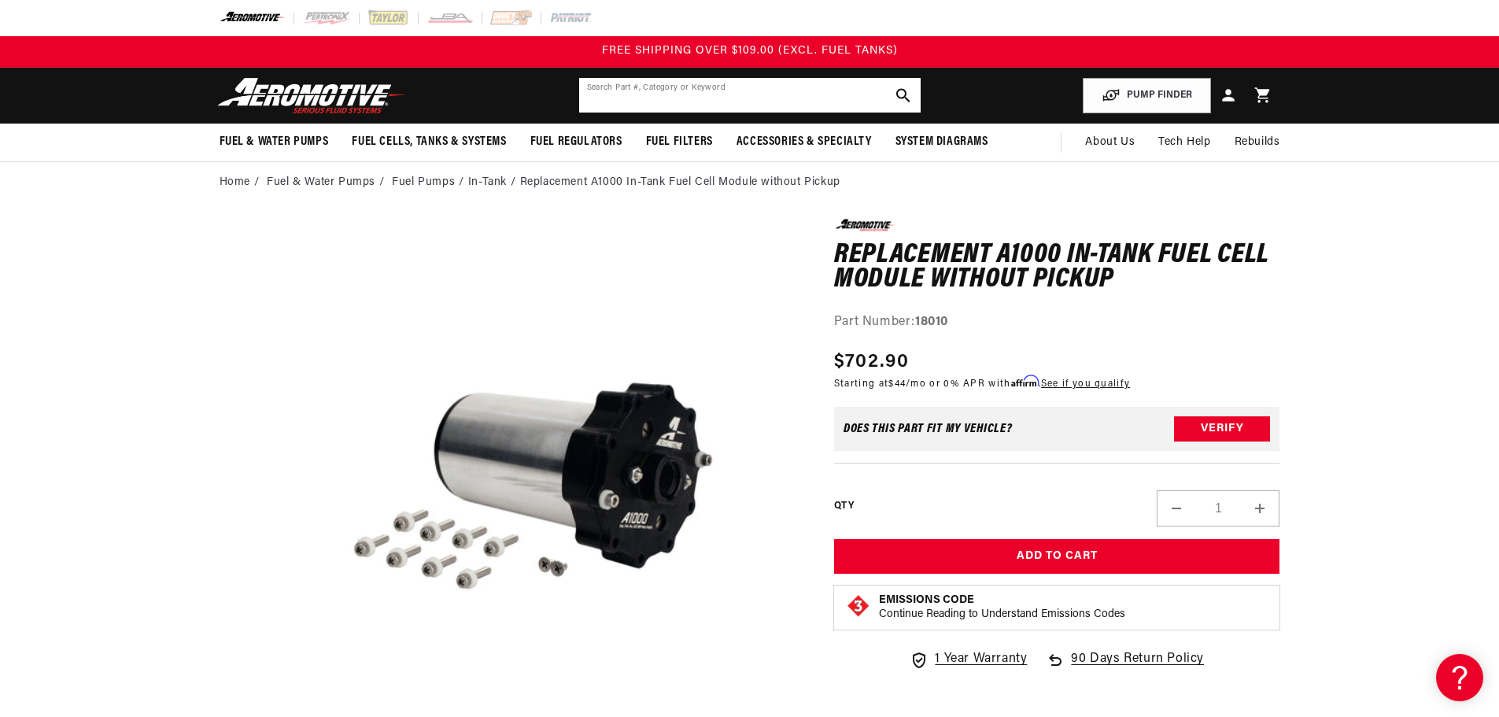
click at [791, 90] on input "text" at bounding box center [750, 95] width 342 height 35
paste input "18012"
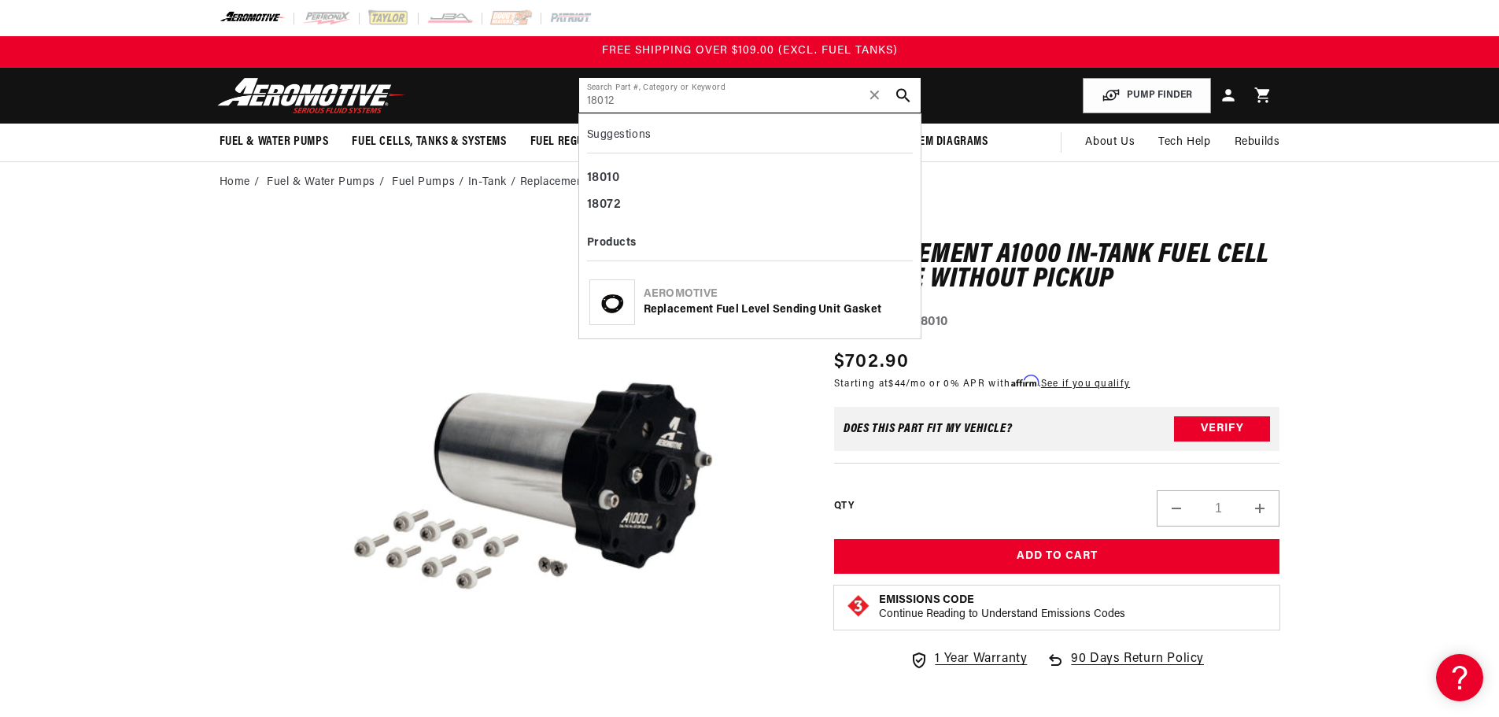
type input "18012"
click at [721, 312] on div "Replacement Fuel Level Sending Unit Gasket" at bounding box center [777, 310] width 267 height 16
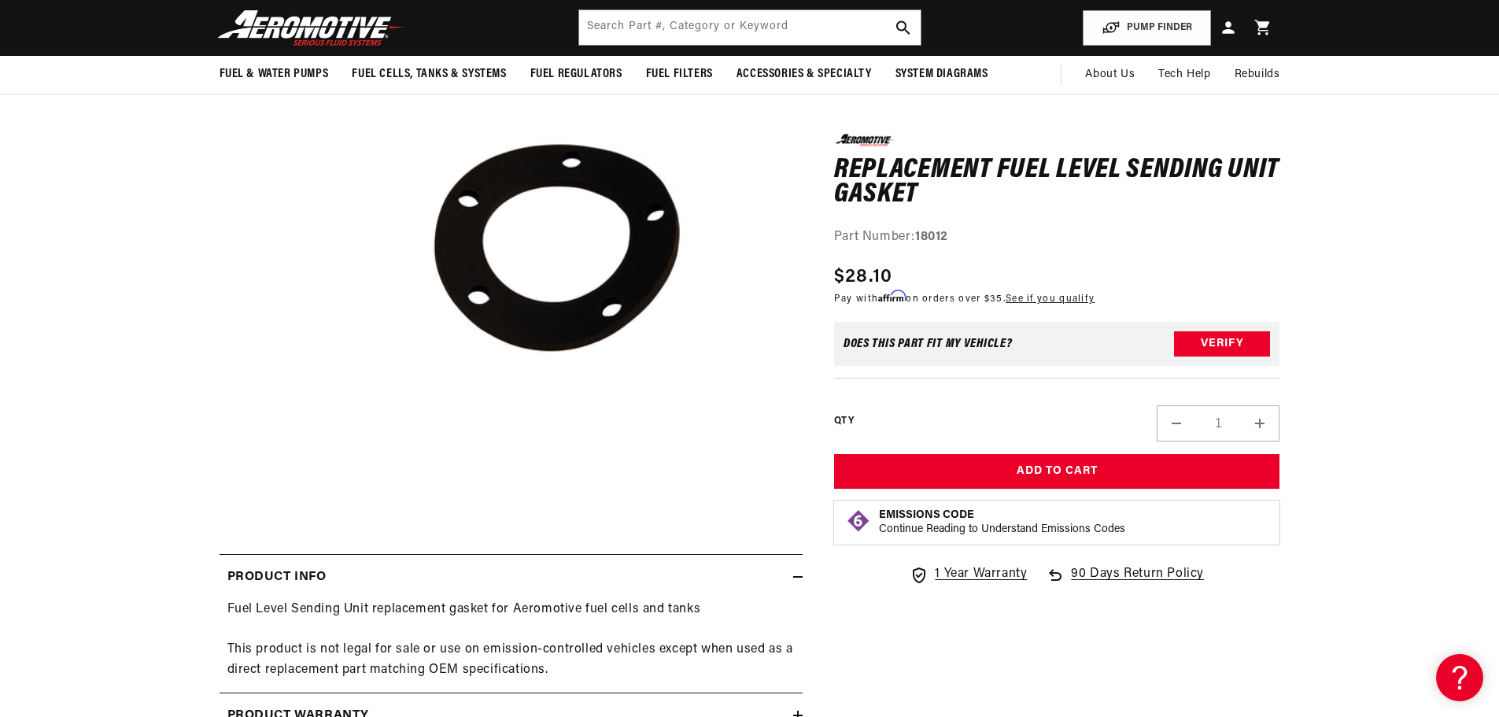
scroll to position [157, 0]
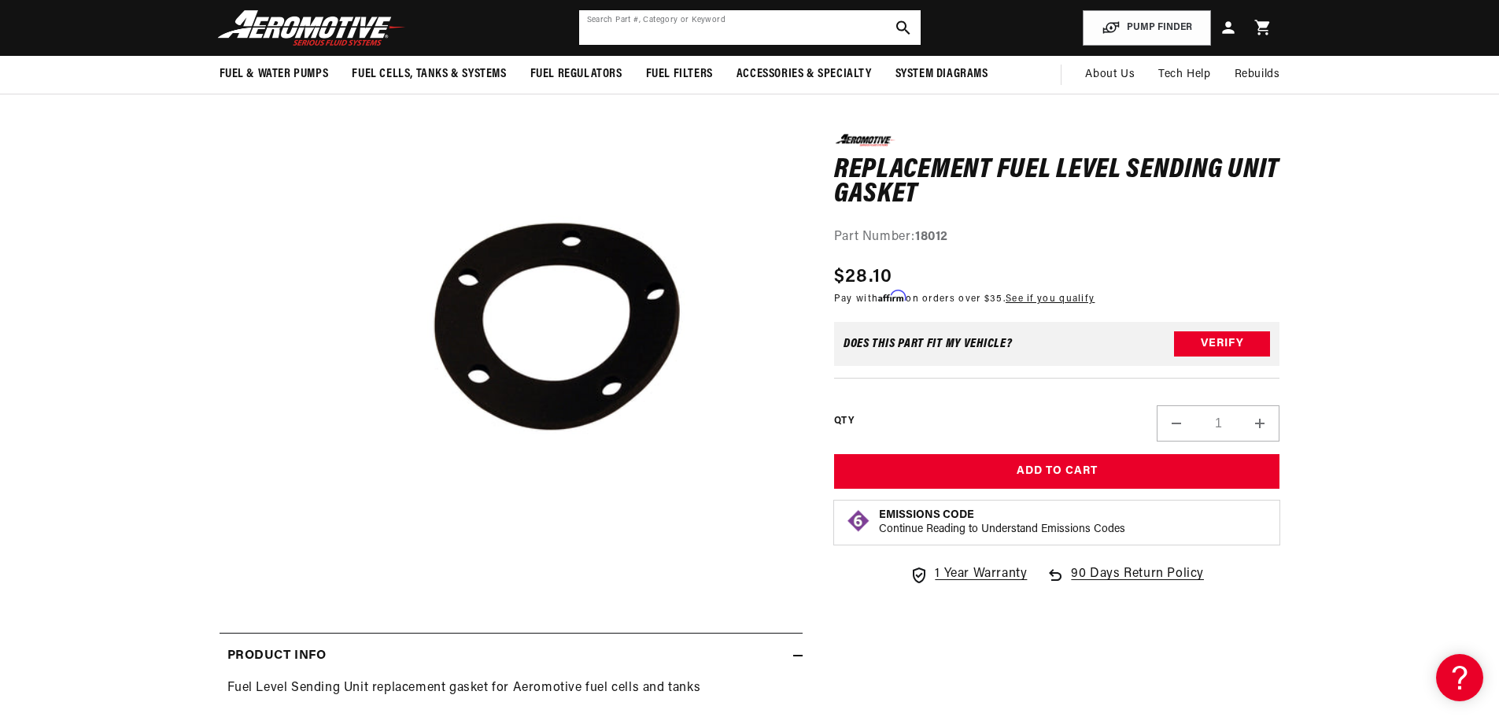
click at [786, 26] on input "text" at bounding box center [750, 27] width 342 height 35
paste input "18013"
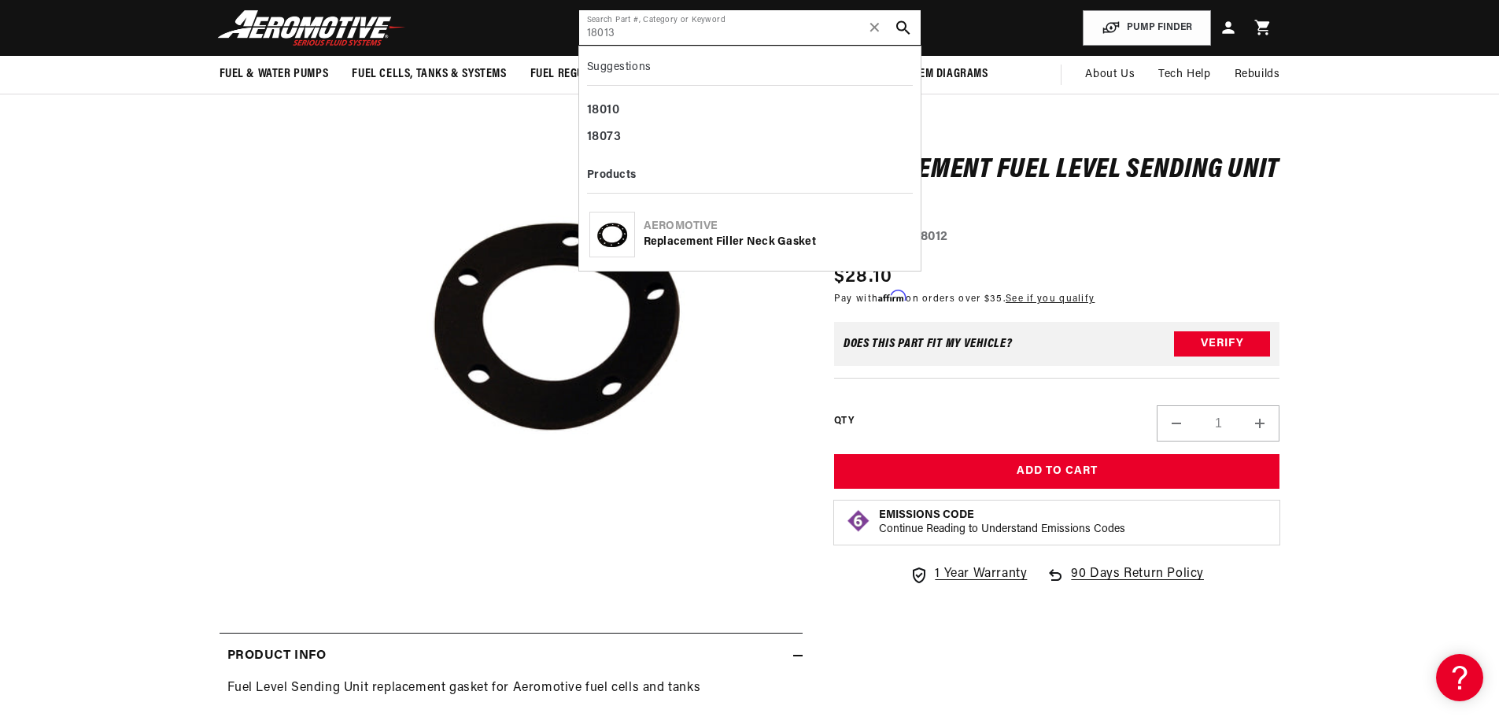
type input "18013"
click at [785, 239] on div "Replacement Filler Neck Gasket" at bounding box center [777, 243] width 267 height 16
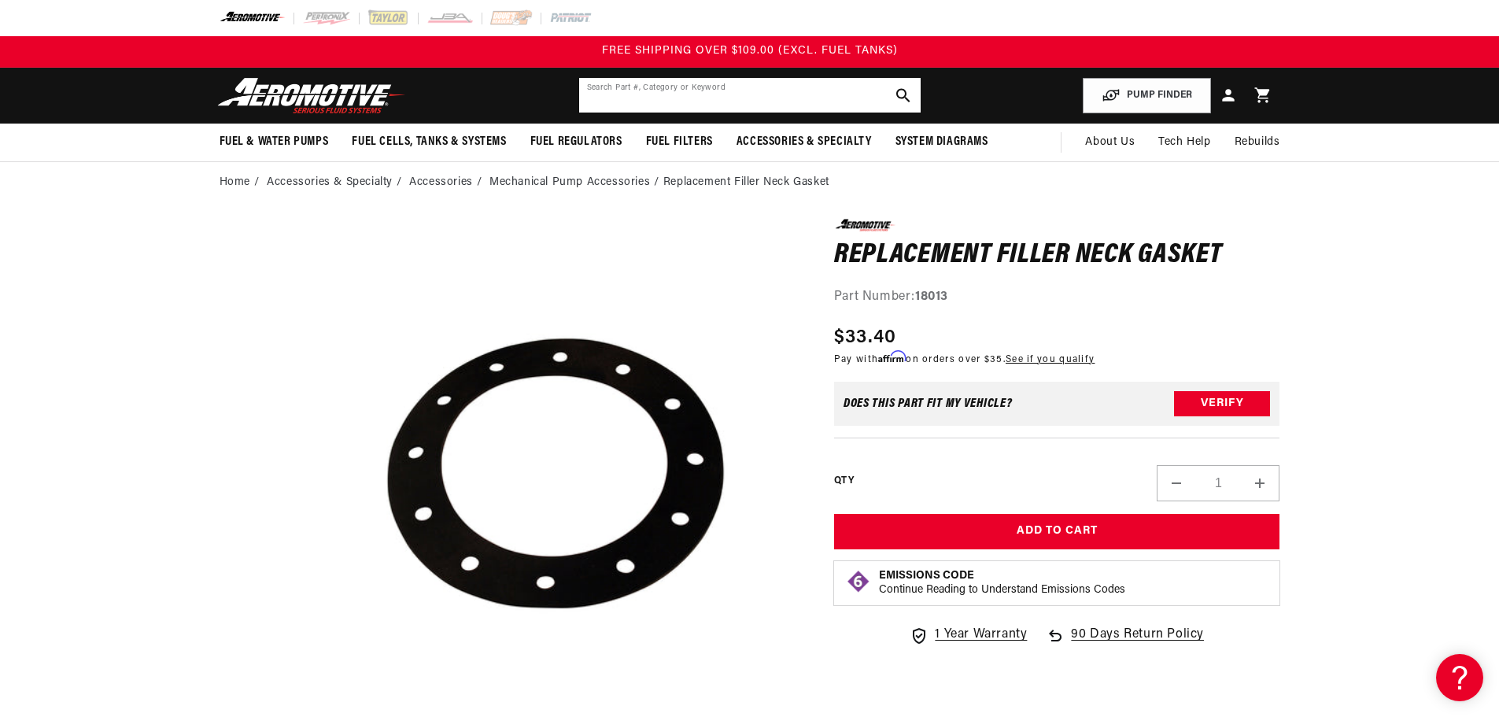
click at [735, 100] on input "text" at bounding box center [750, 95] width 342 height 35
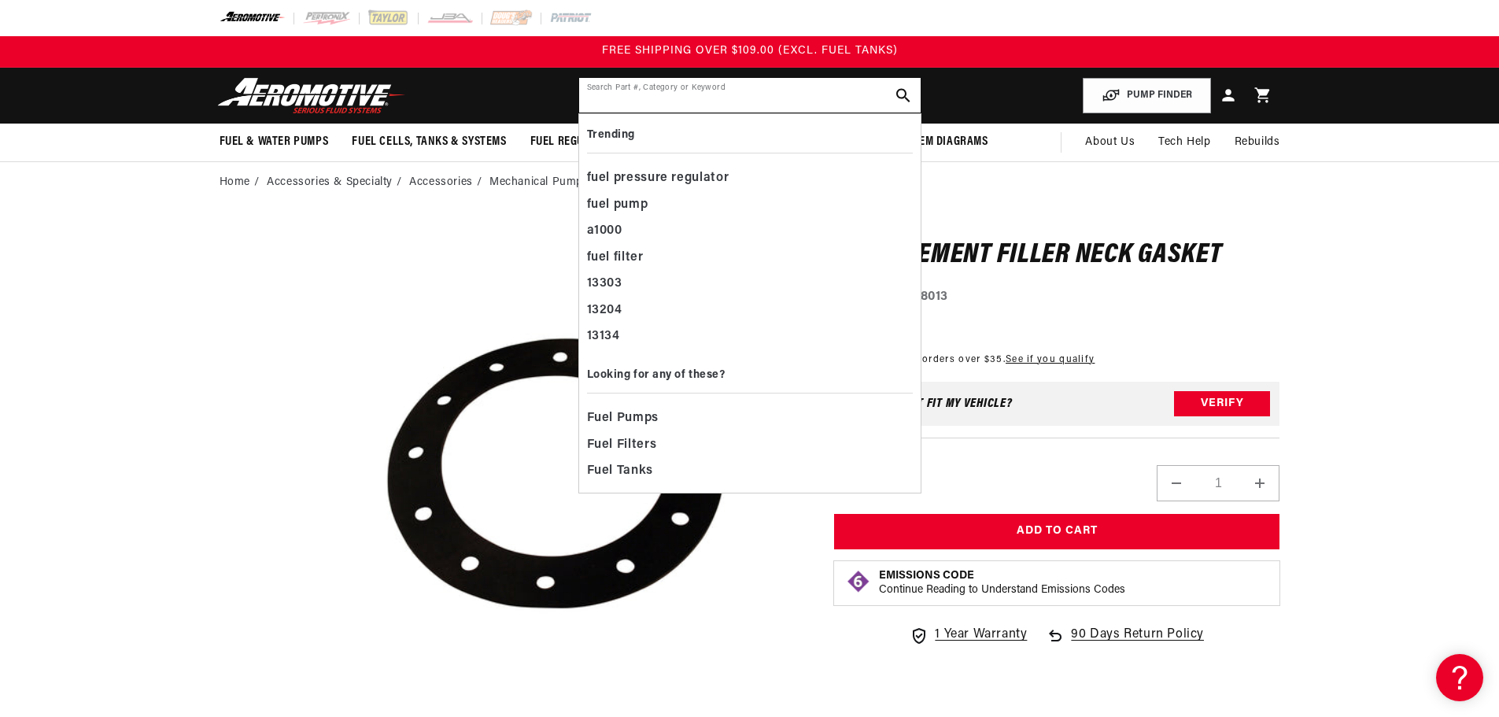
paste input "18309"
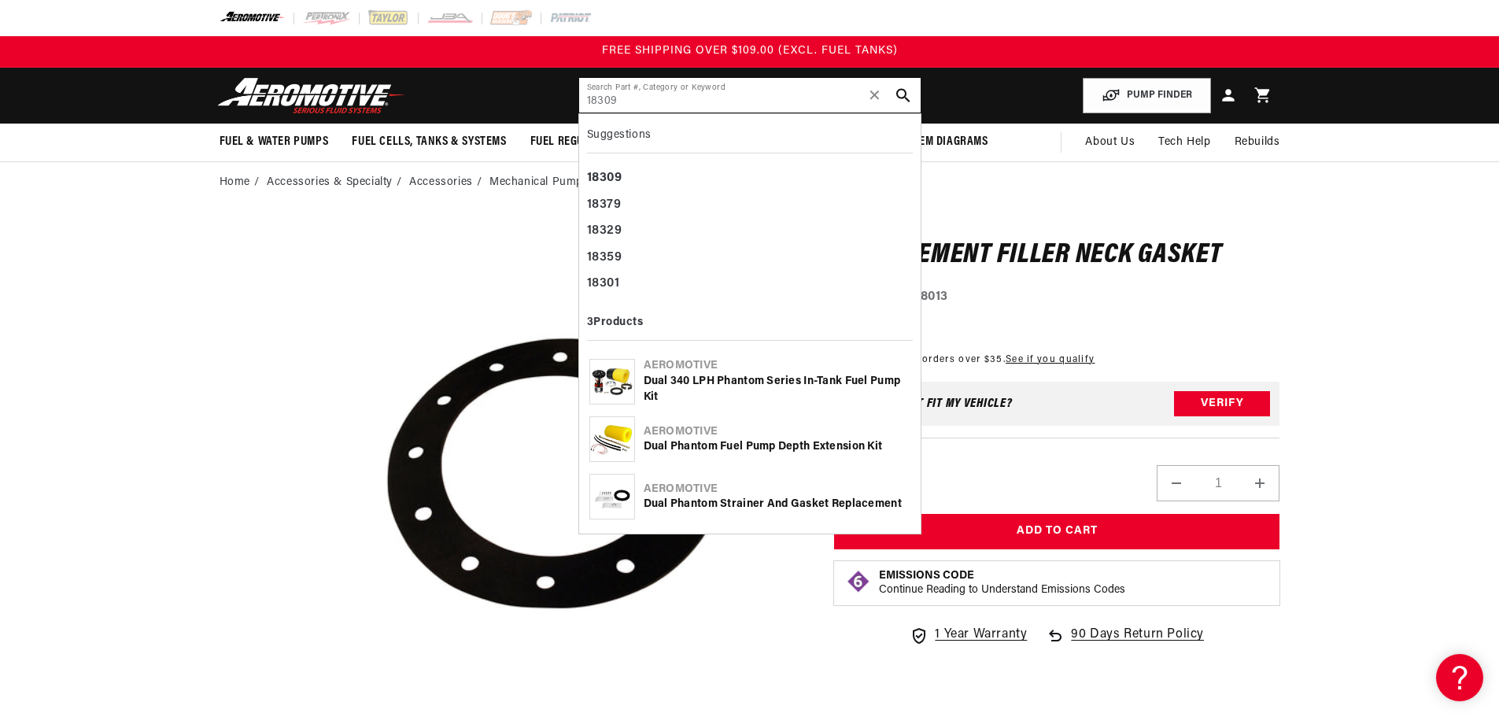
type input "18309"
click at [812, 381] on div "Dual 340 LPH Phantom Series In-Tank Fuel Pump Kit" at bounding box center [777, 389] width 267 height 31
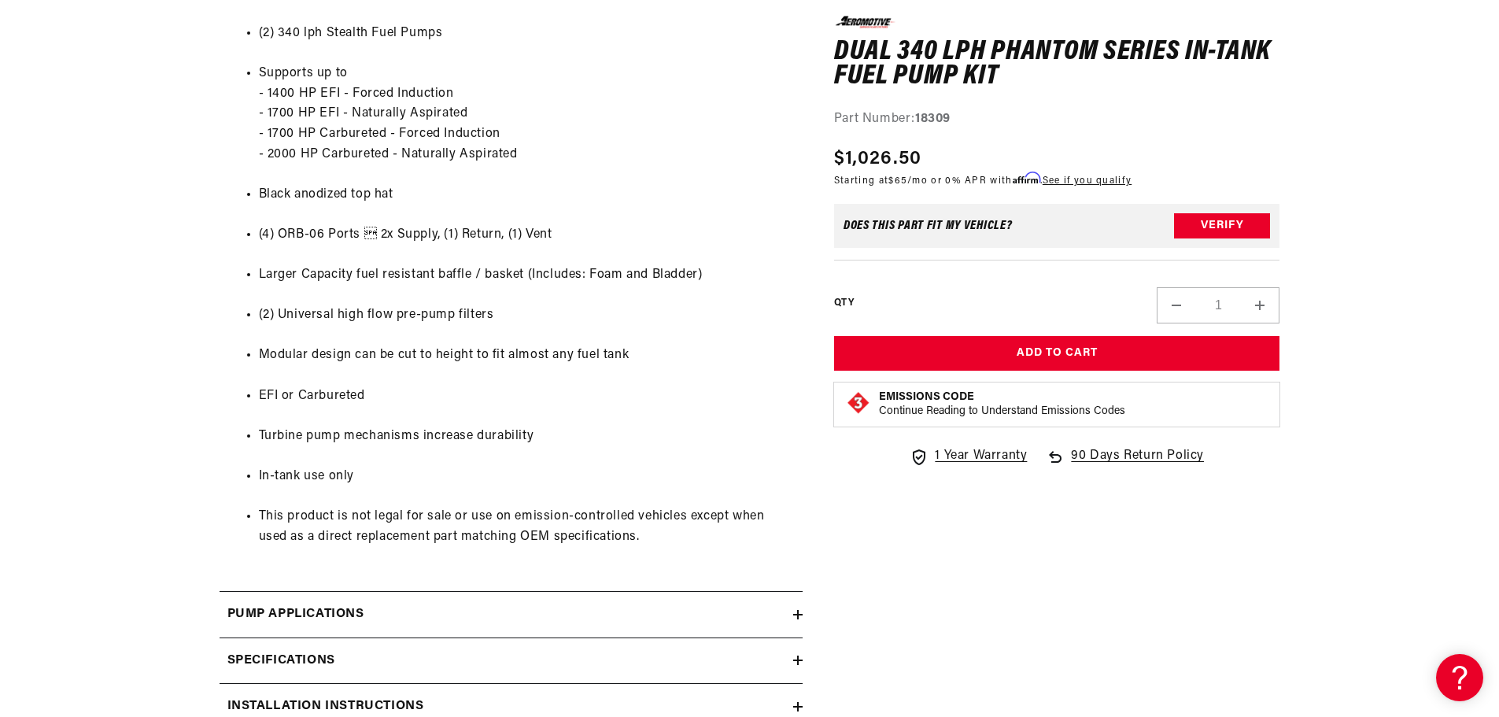
scroll to position [1889, 0]
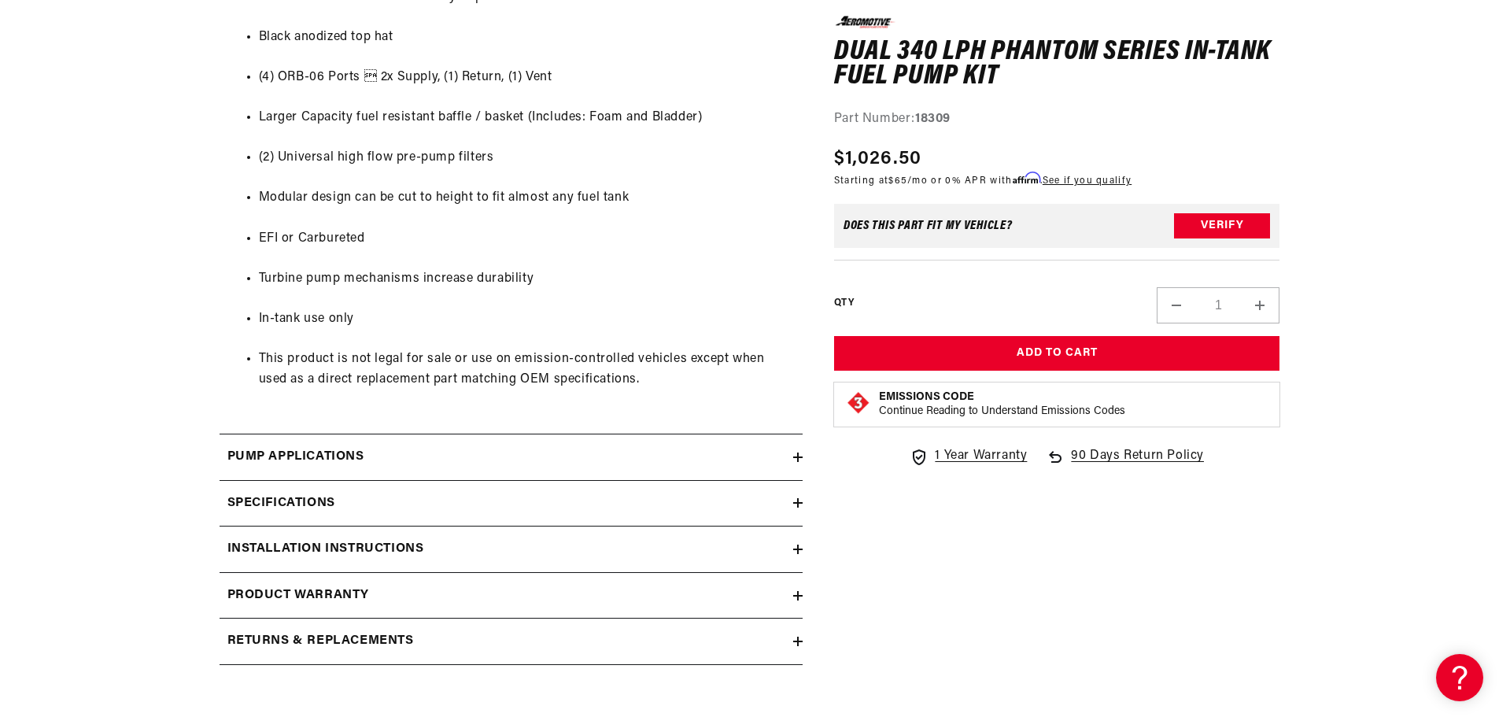
click at [690, 398] on ul "(2) 340 lph Stealth Fuel Pumps Supports up to - 1400 HP EFI - Forced Induction …" at bounding box center [511, 128] width 568 height 564
click at [1265, 99] on div "0.0 star rating Write a review Dual 340 LPH Phantom Series In-Tank Fuel Pump Ki…" at bounding box center [1057, 72] width 446 height 113
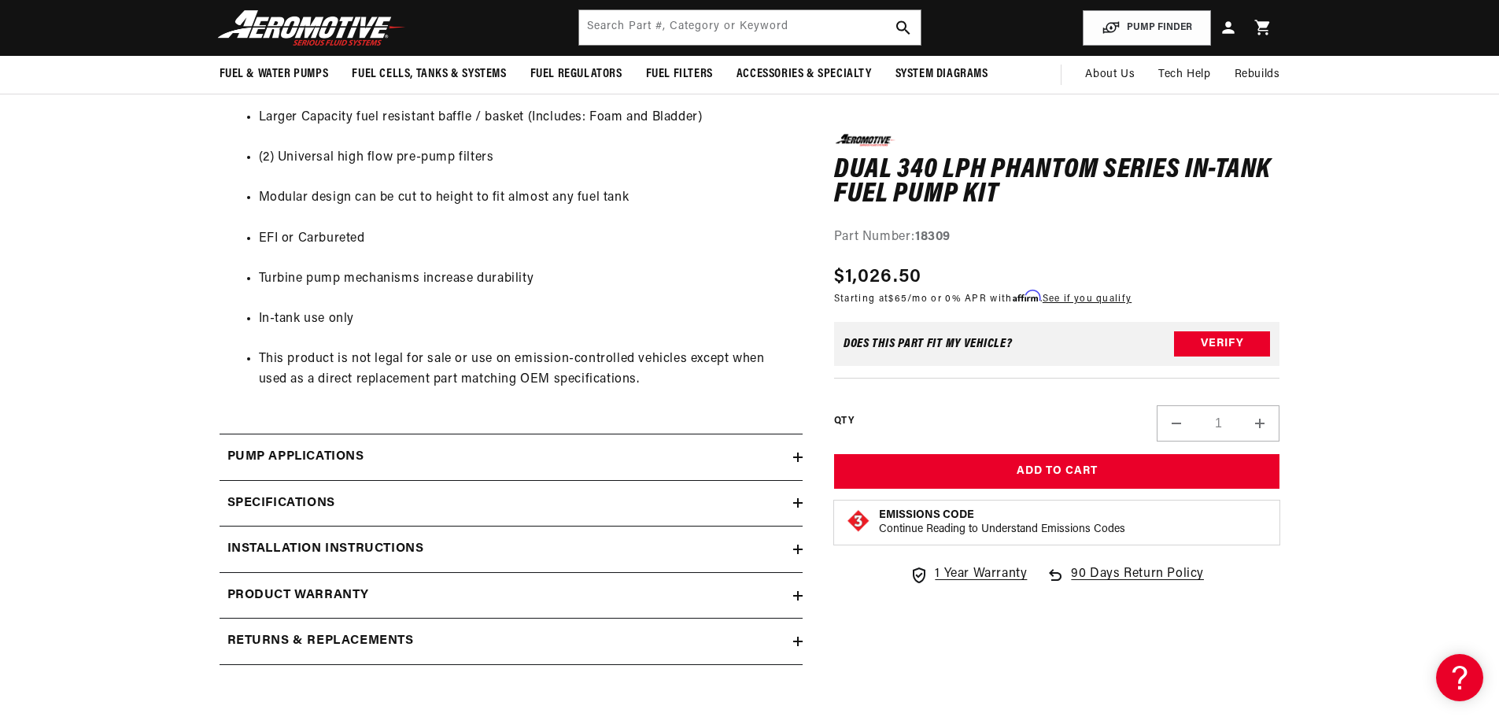
scroll to position [1732, 0]
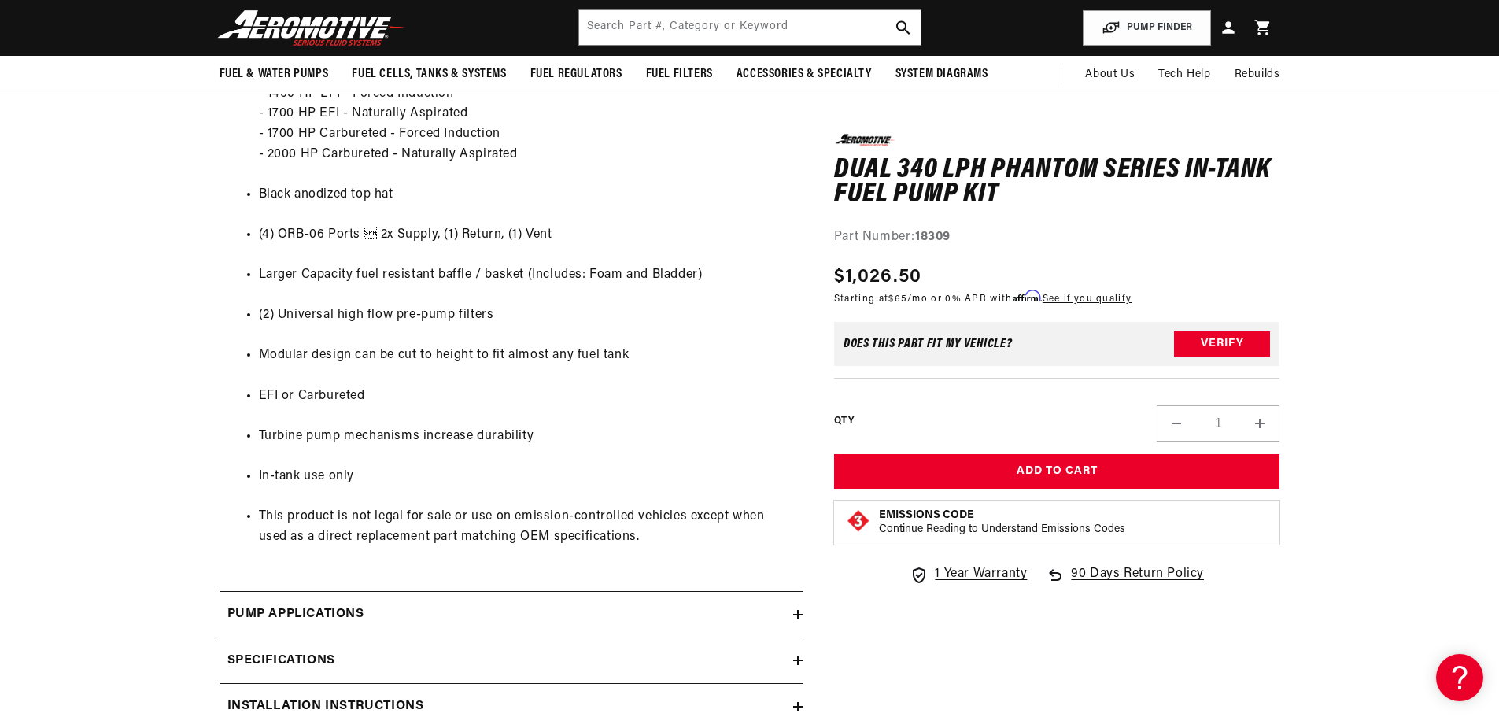
click at [713, 236] on li "(4) ORB-06 Ports  2x Supply, (1) Return, (1) Vent" at bounding box center [527, 235] width 536 height 20
